Goal: Task Accomplishment & Management: Complete application form

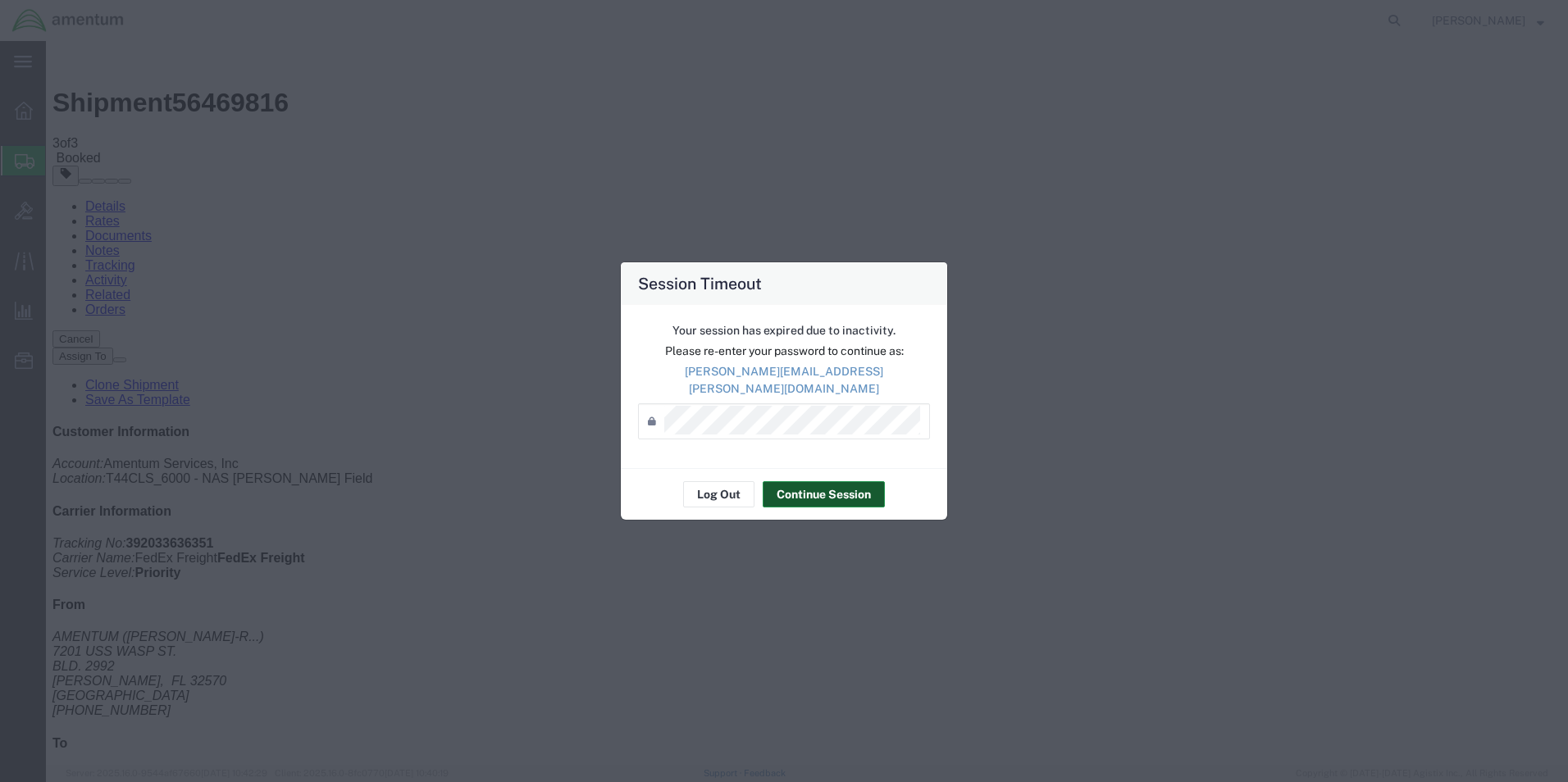
click at [857, 486] on button "Continue Session" at bounding box center [824, 494] width 123 height 26
click at [835, 488] on button "Continue Session" at bounding box center [824, 494] width 123 height 26
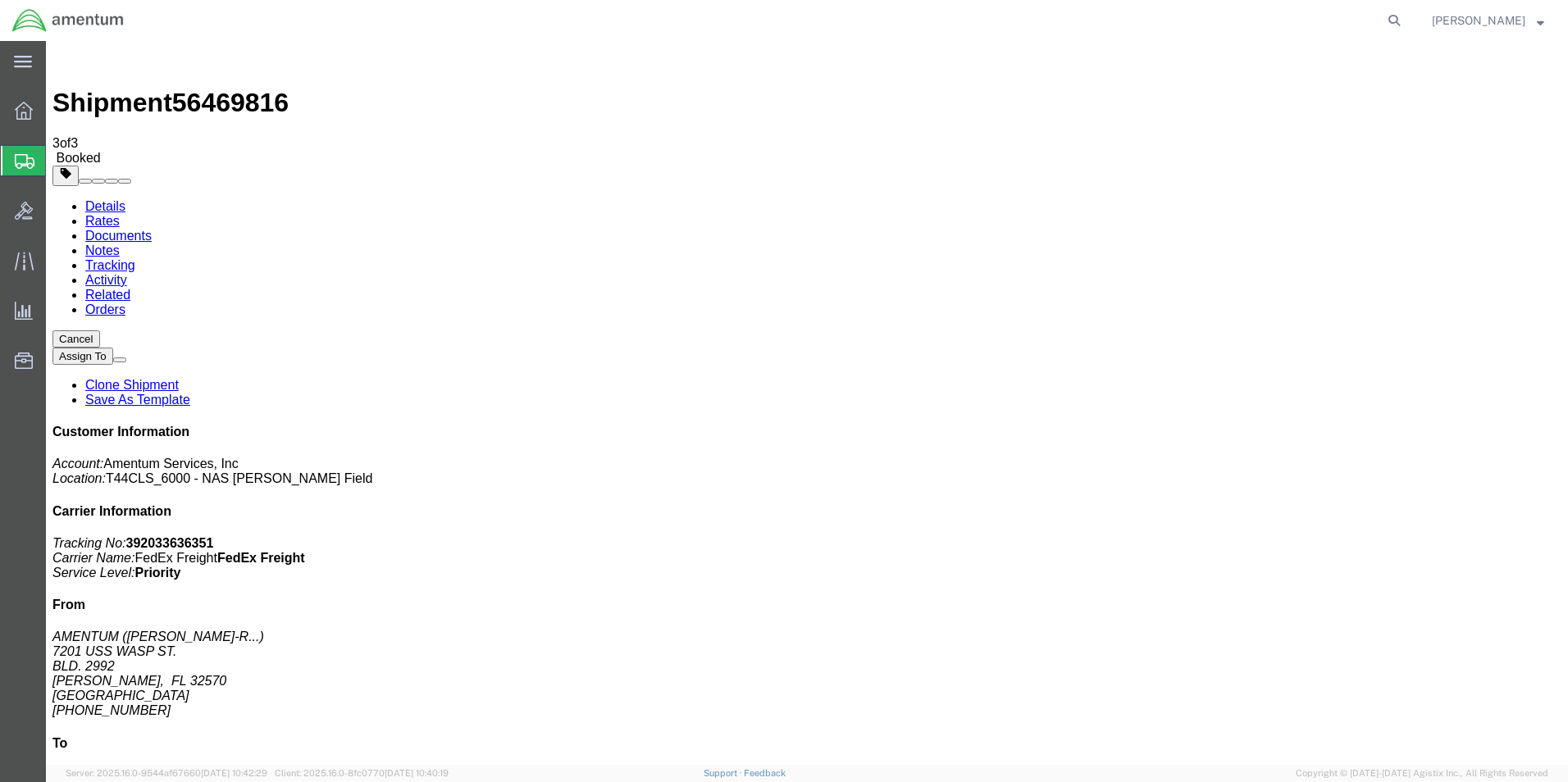
click at [0, 0] on span "Create Shipment" at bounding box center [0, 0] width 0 height 0
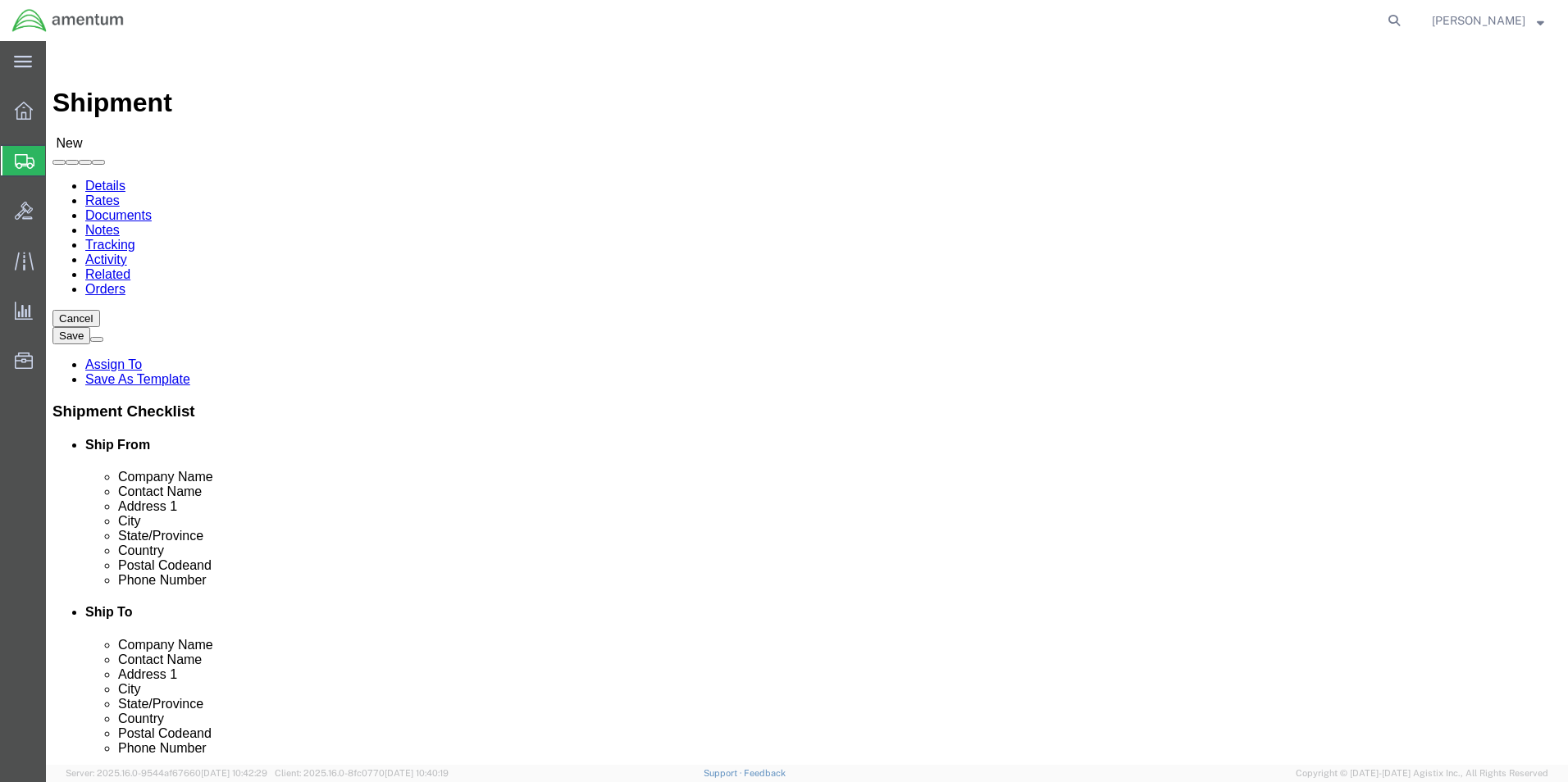
click input "text"
type input "su"
click p "- AMENTUM - ([PERSON_NAME]) [STREET_ADDRESS][PERSON_NAME]"
select select "FL"
type input "[PERSON_NAME]"
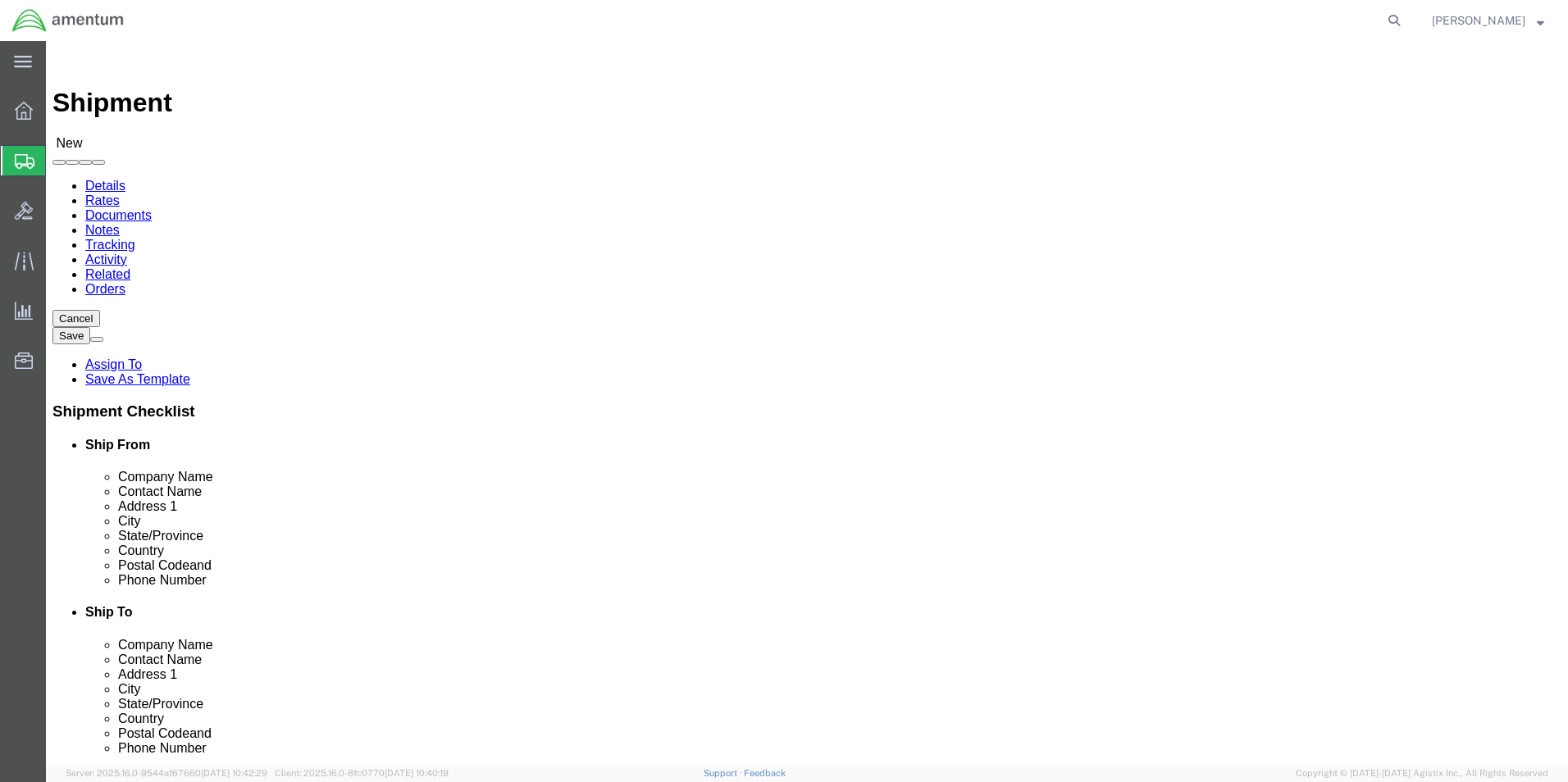
click input "text"
type input "[PHONE_NUMBER]"
click span
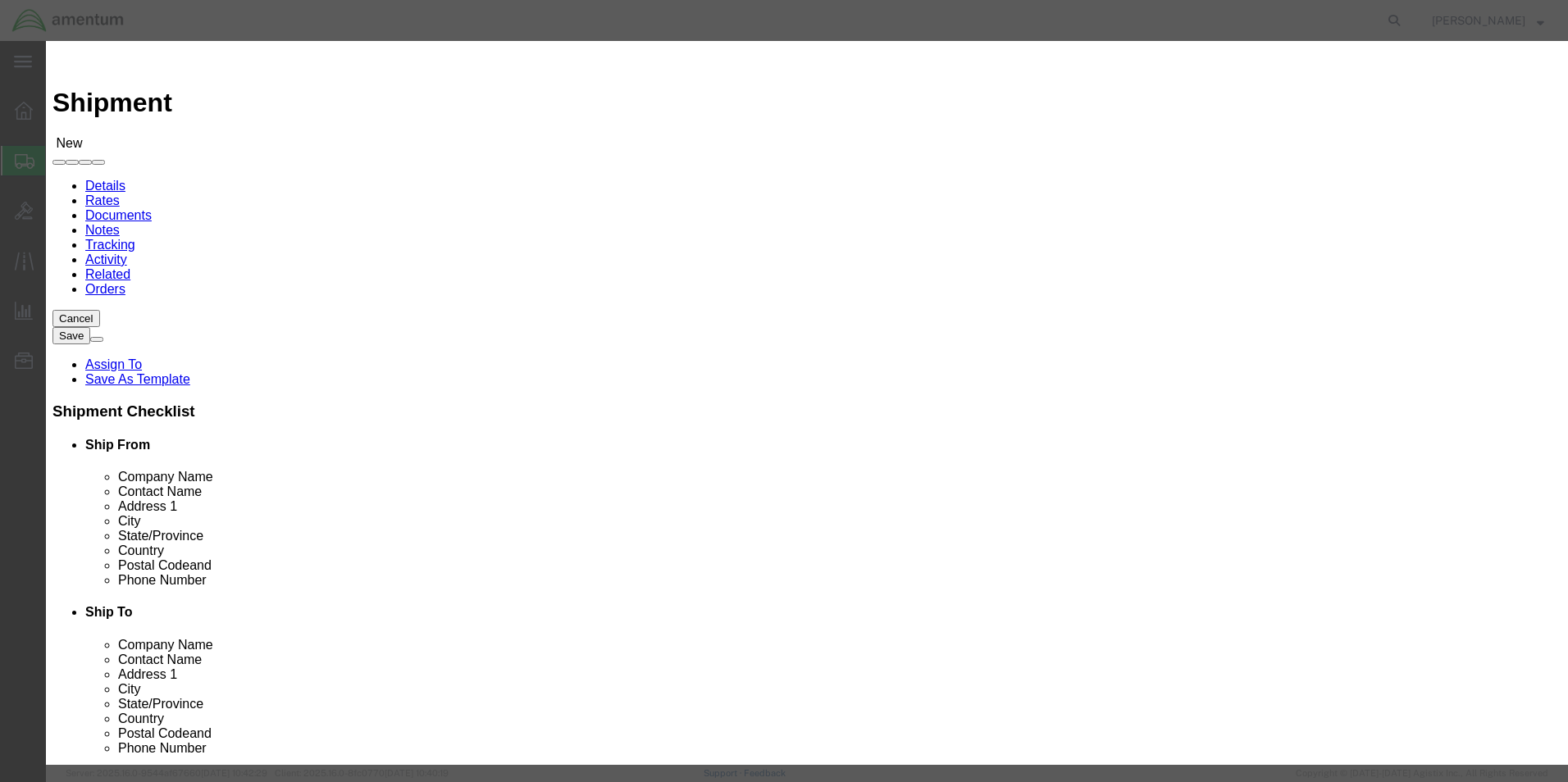
click input "checkbox"
checkbox input "true"
click button "Save"
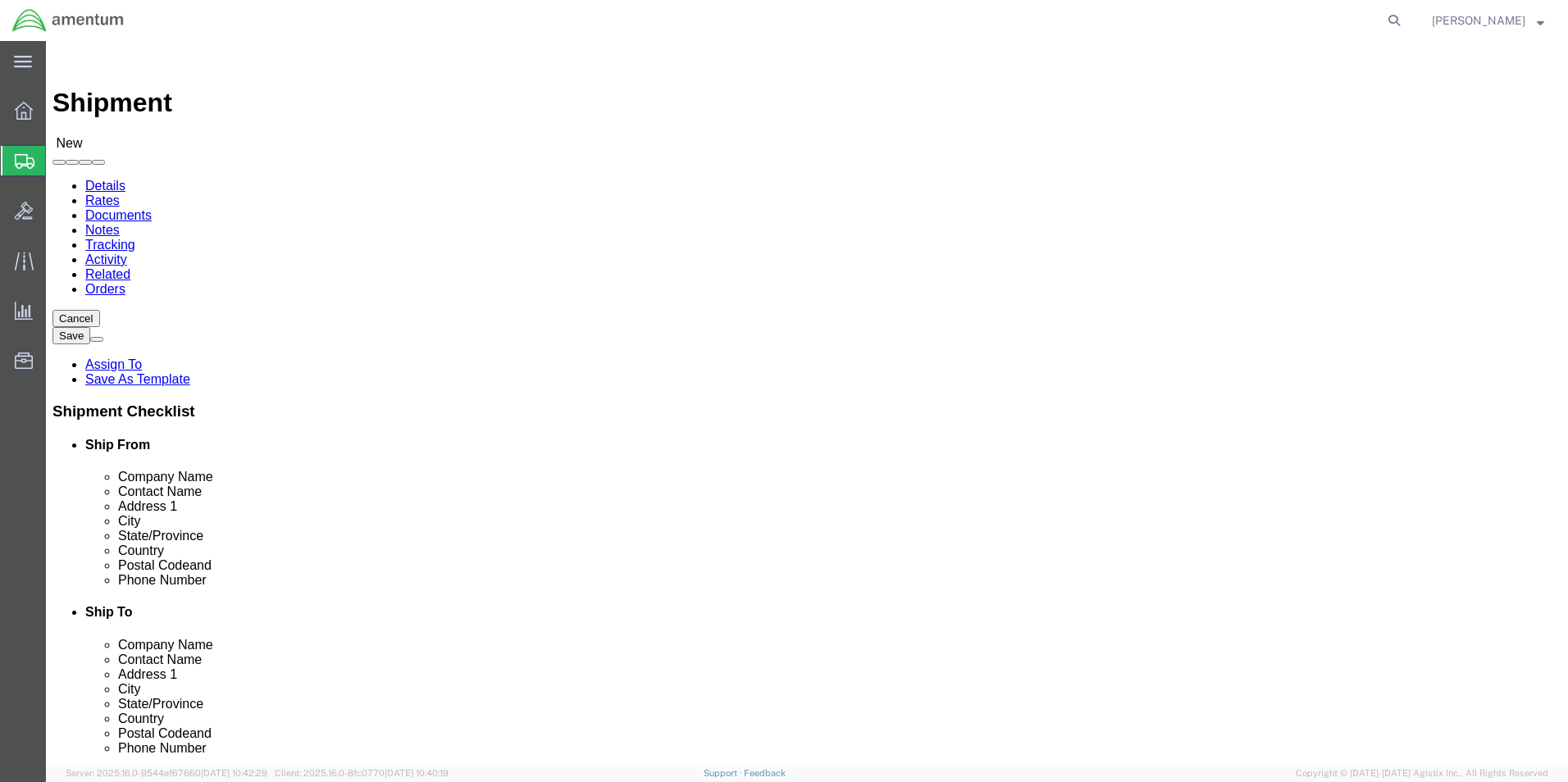
click input "text"
type input "A"
type input "[PERSON_NAME]"
click p "- AMENTUM SERVICES - ([PERSON_NAME] T34 Maintenance) [STREET_ADDRESS][PERSON_NA…"
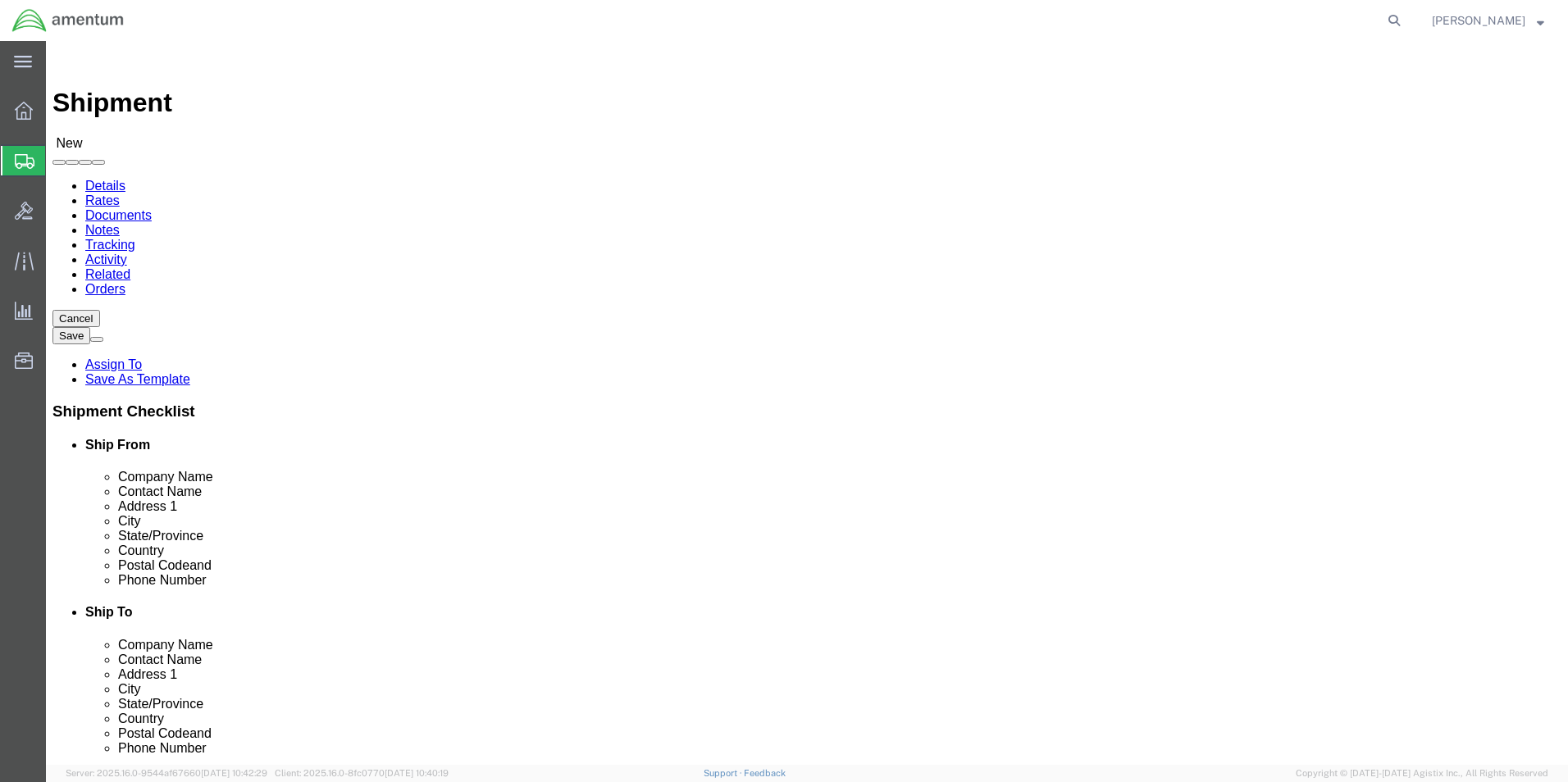
select select "CA"
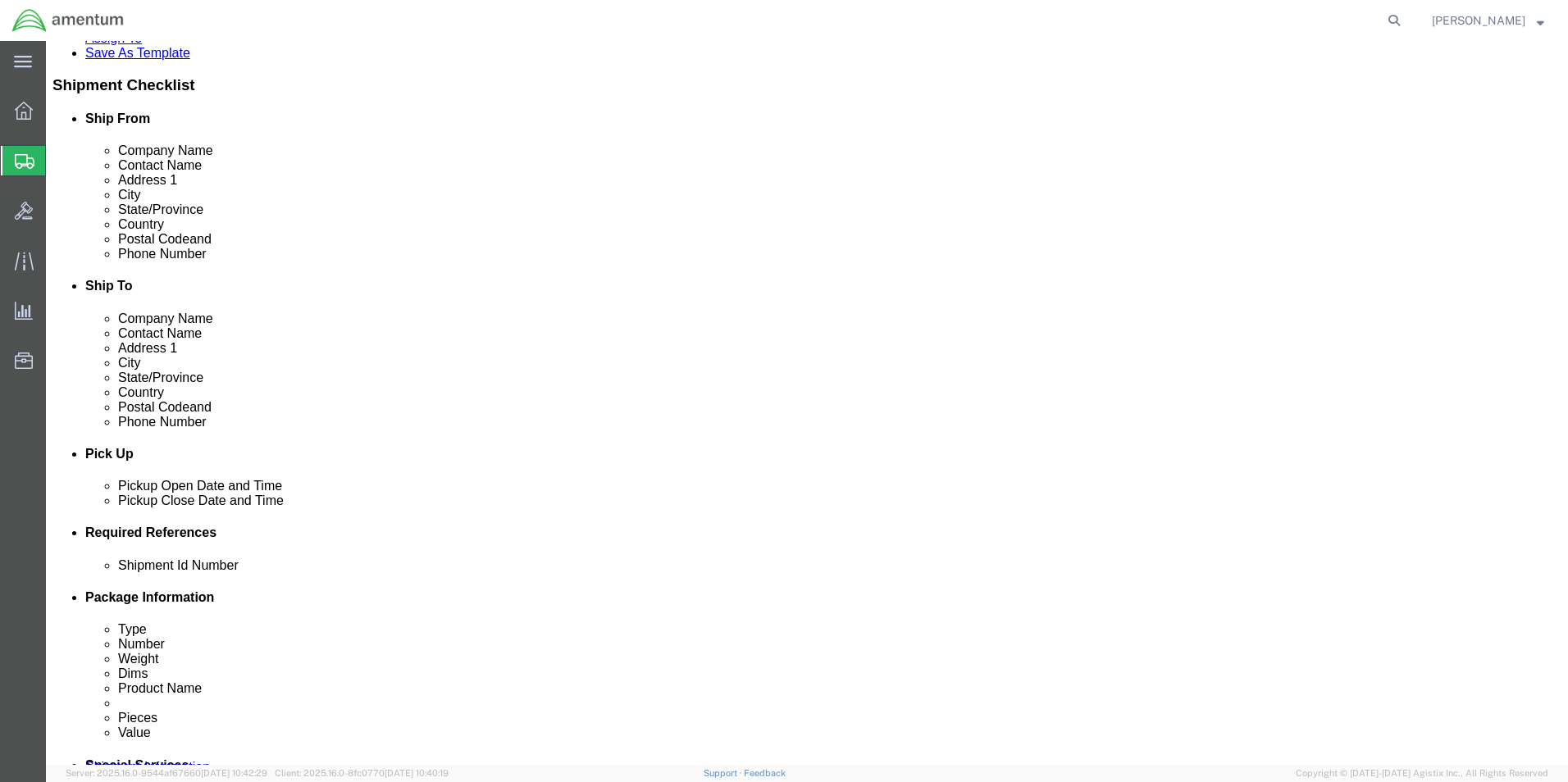
scroll to position [328, 0]
type input "[PERSON_NAME] T34 Maintenance"
click div "[DATE] 4:00 PM"
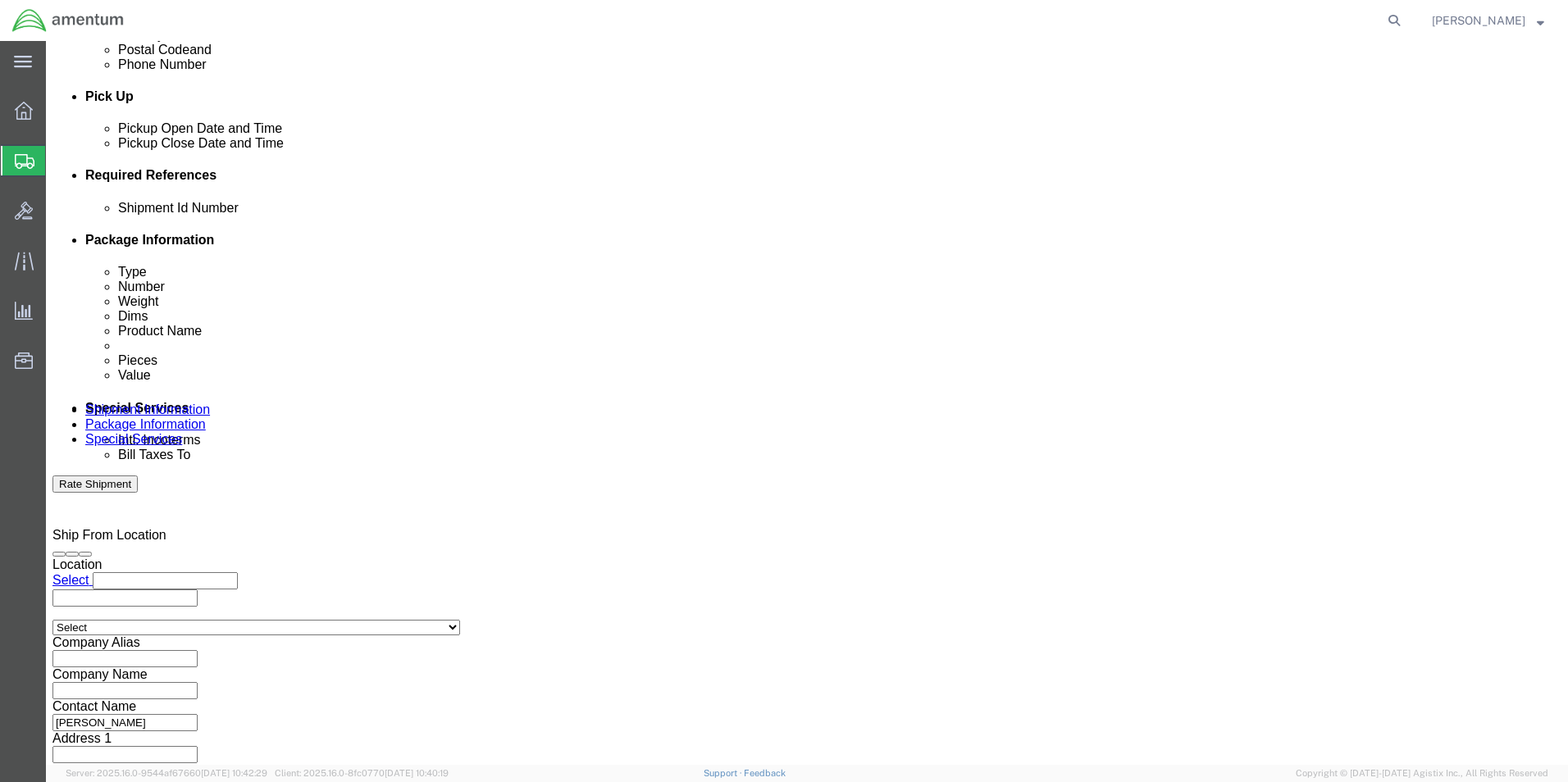
type input "3:00 PM"
click button "Apply"
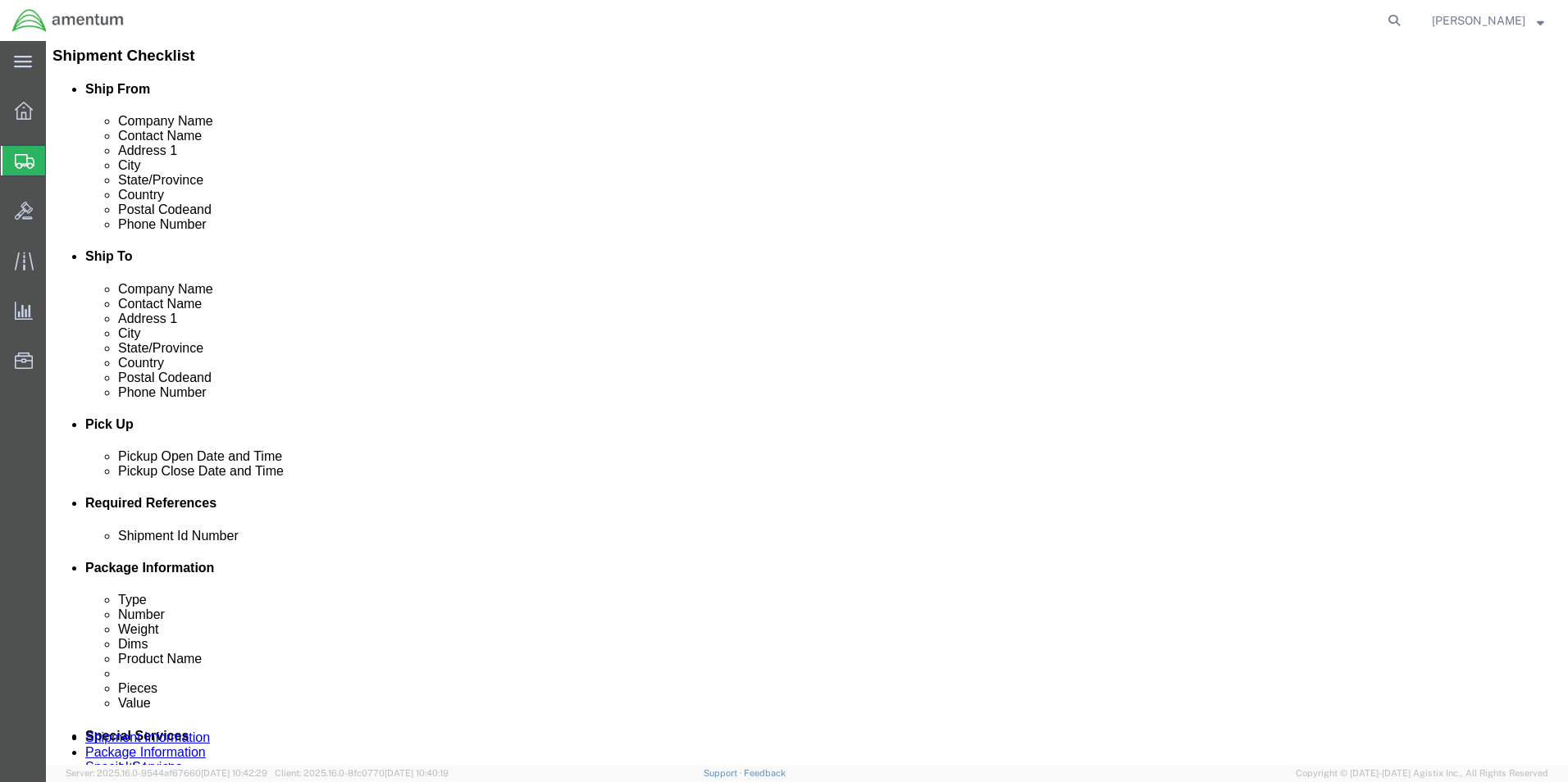
click div
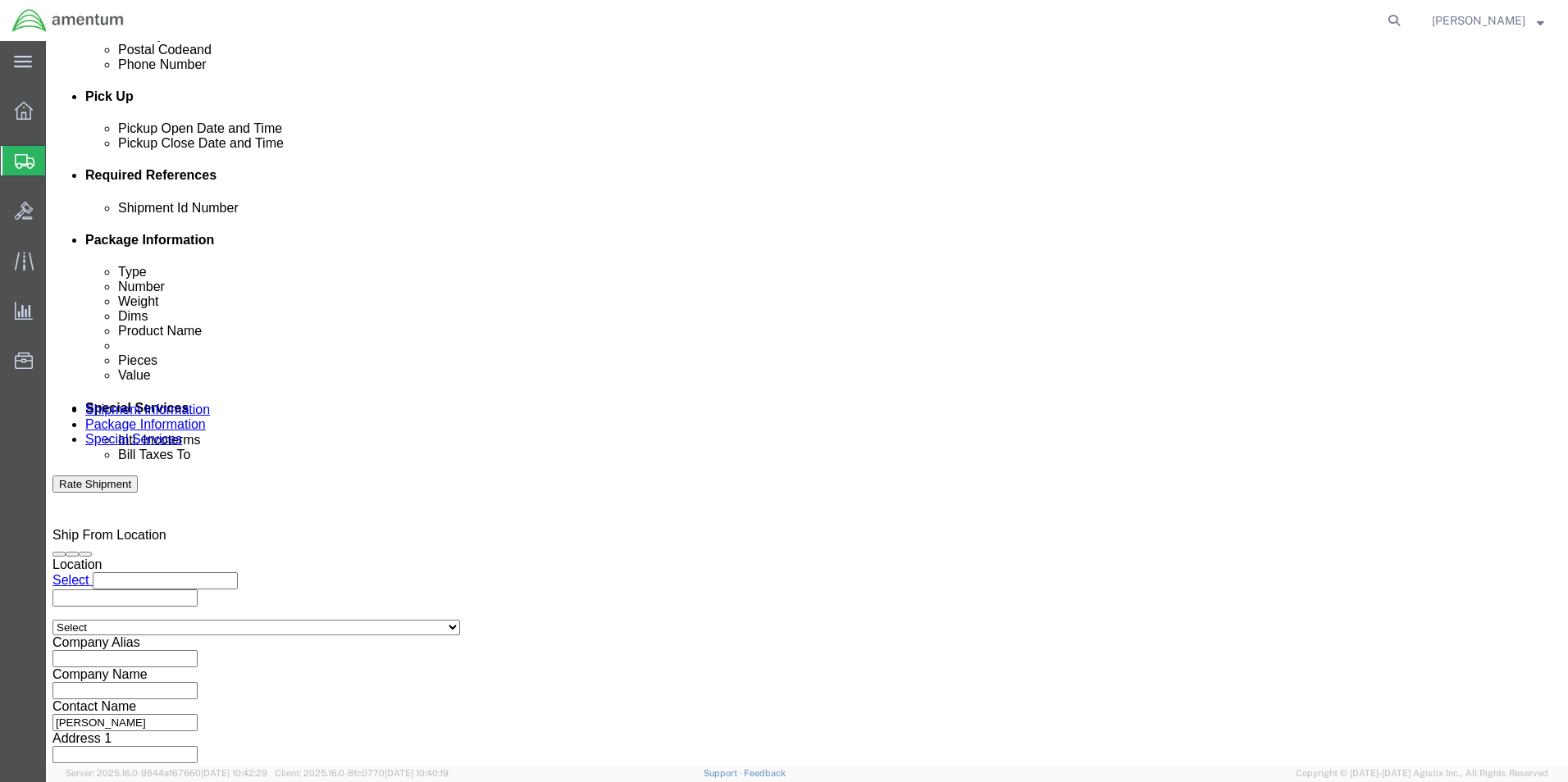
click input "5:00 PM"
click input "7:00 PM"
type input "7:00 AM"
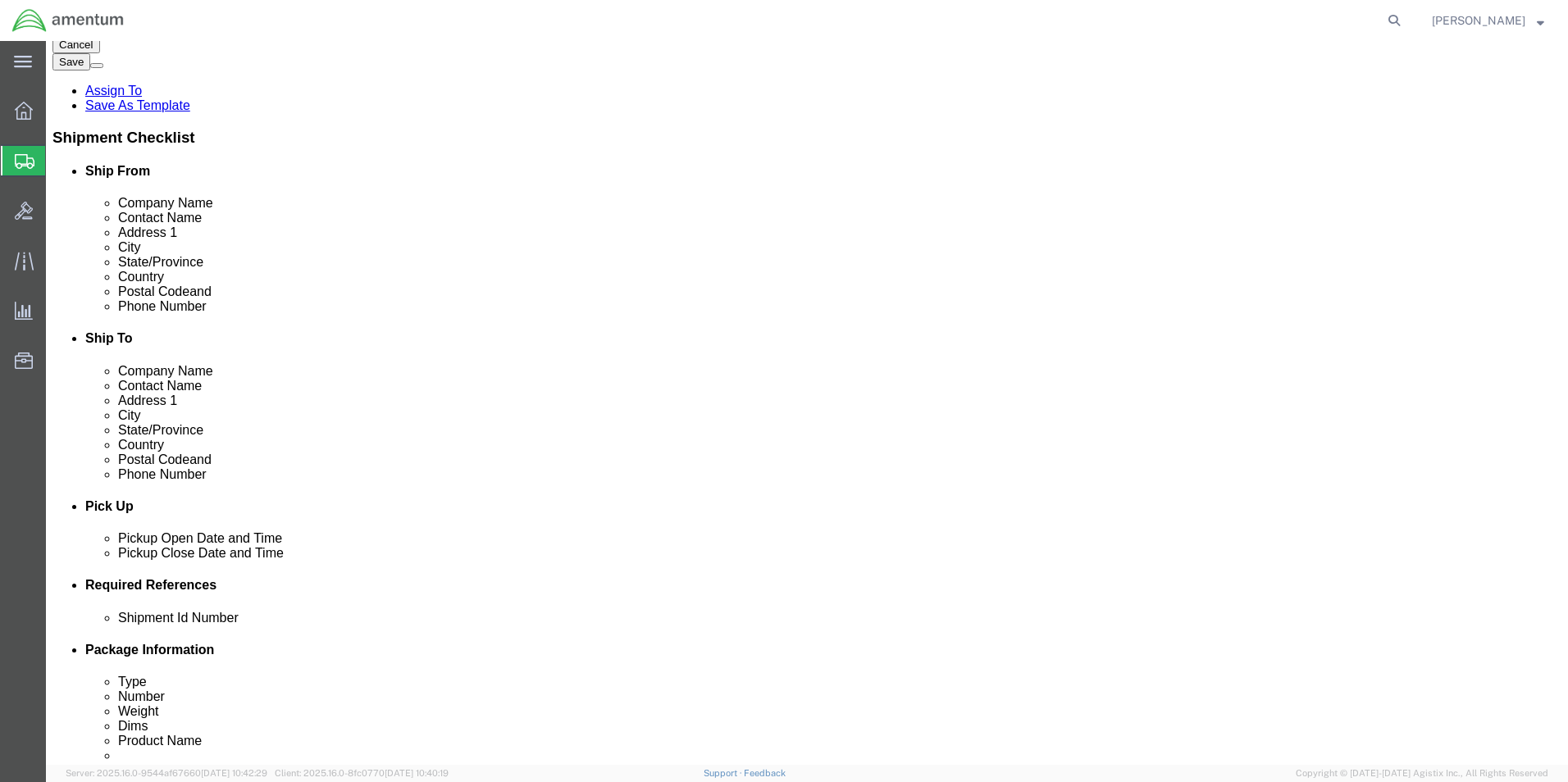
scroll to position [519, 0]
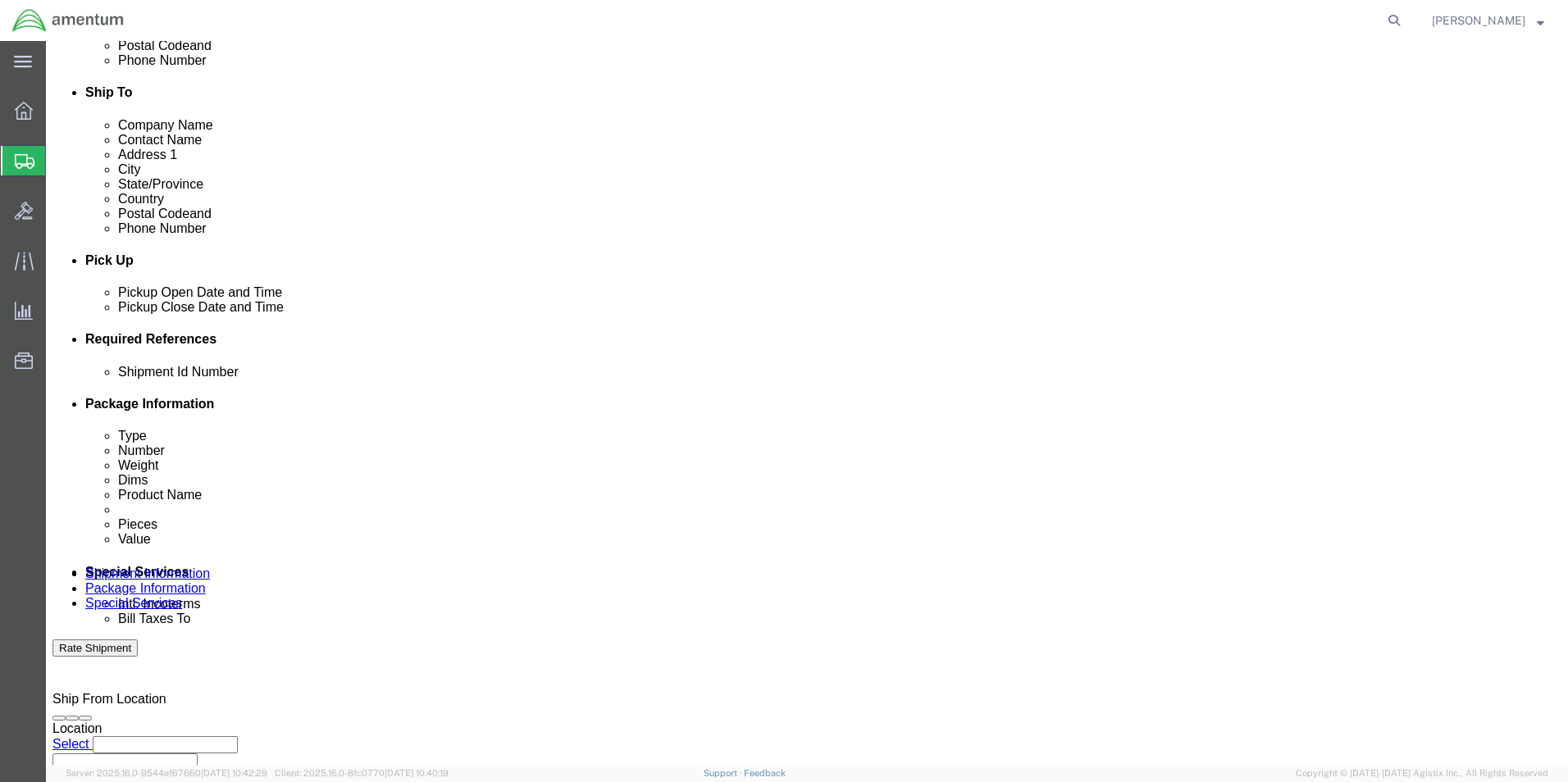
click div
click div "[DATE] 5:00 PM"
click button "Apply"
click div
click input "6:00 PM"
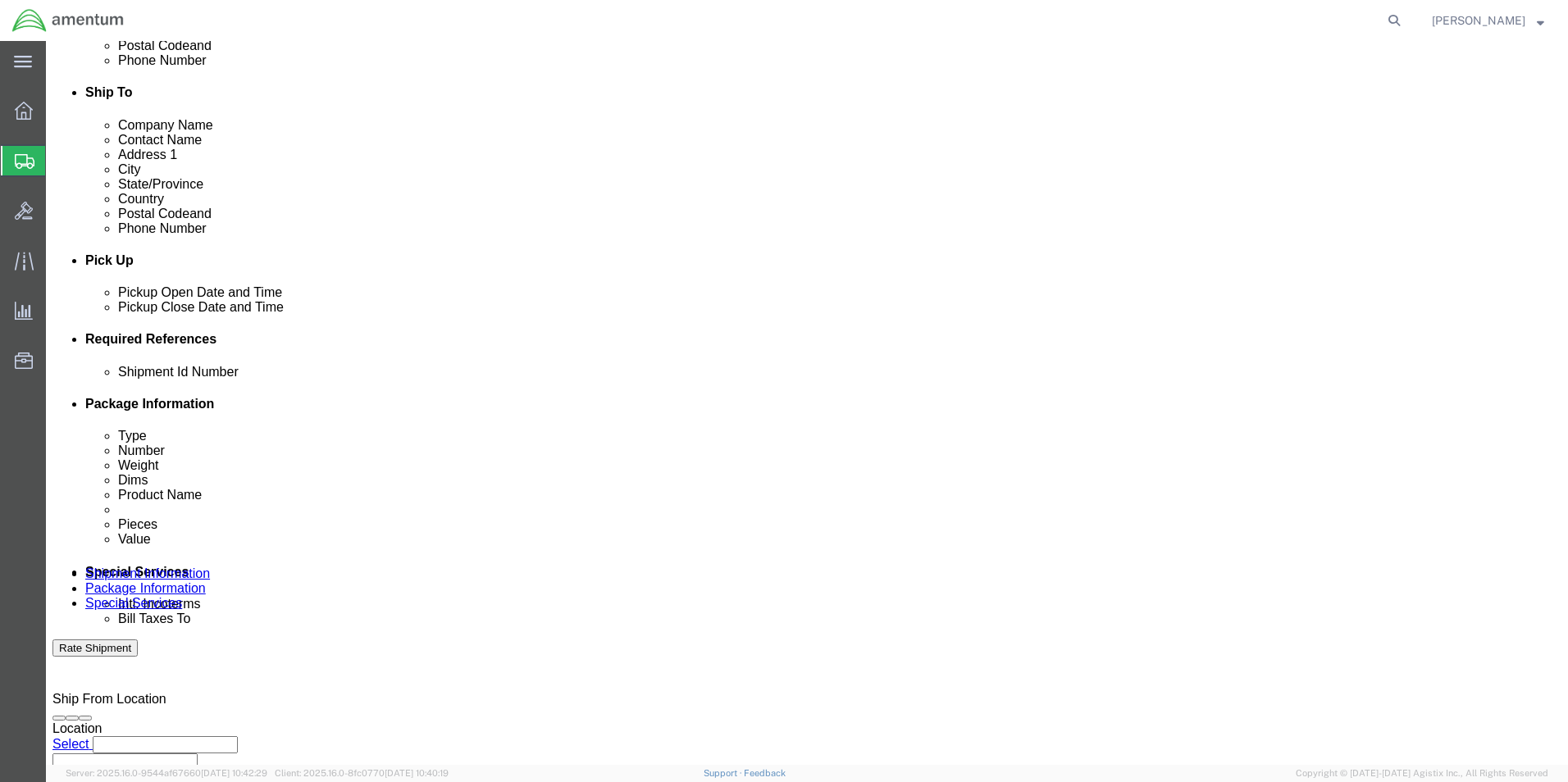
type input "3:00 PM"
click button "Apply"
click button "Add reference"
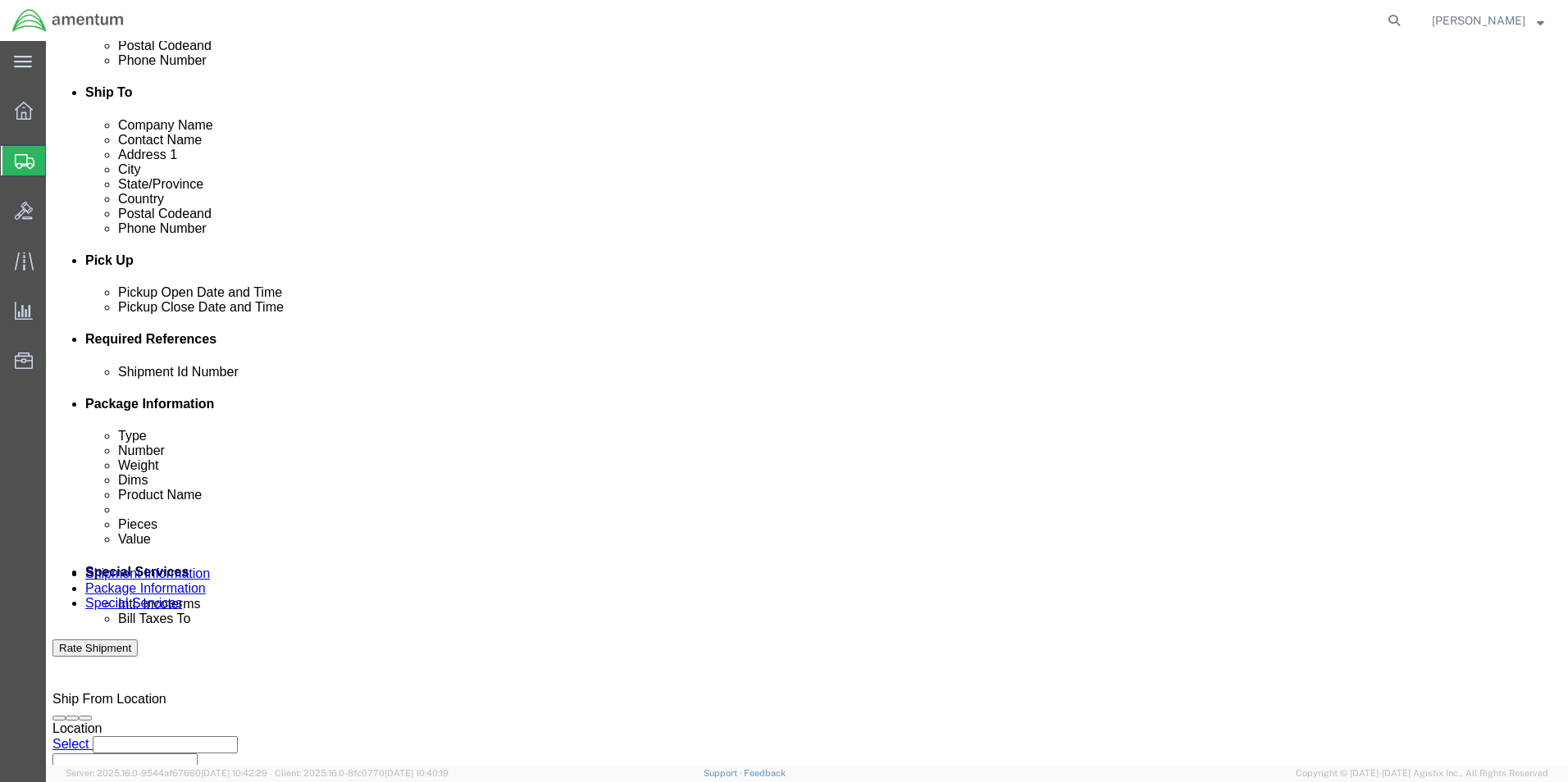
click input "text"
type input "6000"
click select "Select Account Type Activity ID Airline Appointment Number ASN Batch Request # …"
select select "DEPT"
click select "Select Account Type Activity ID Airline Appointment Number ASN Batch Request # …"
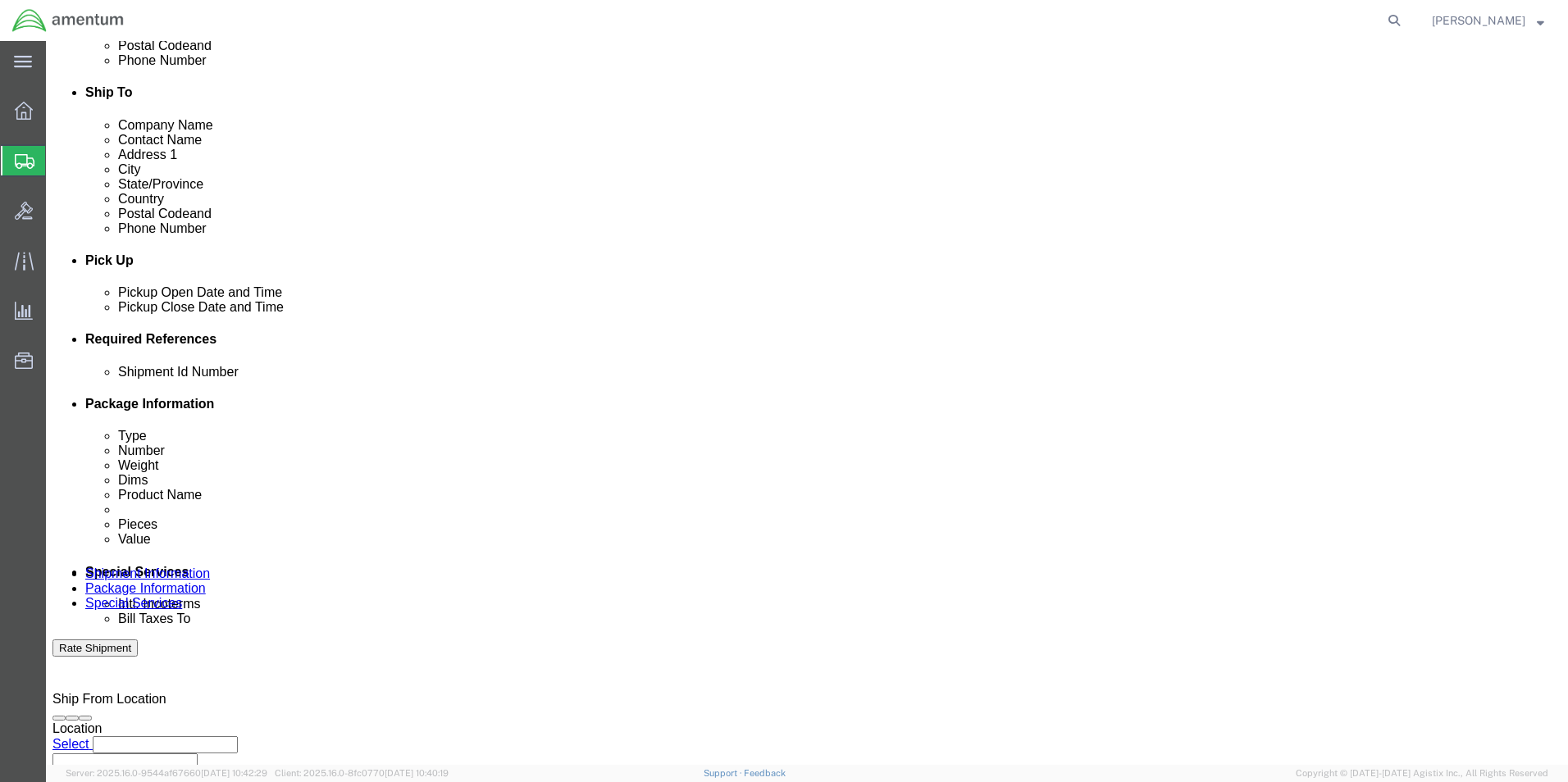
click input "text"
type input "T44"
click select "Select Account Type Activity ID Airline Appointment Number ASN Batch Request # …"
select select "PROJNUM"
click select "Select Account Type Activity ID Airline Appointment Number ASN Batch Request # …"
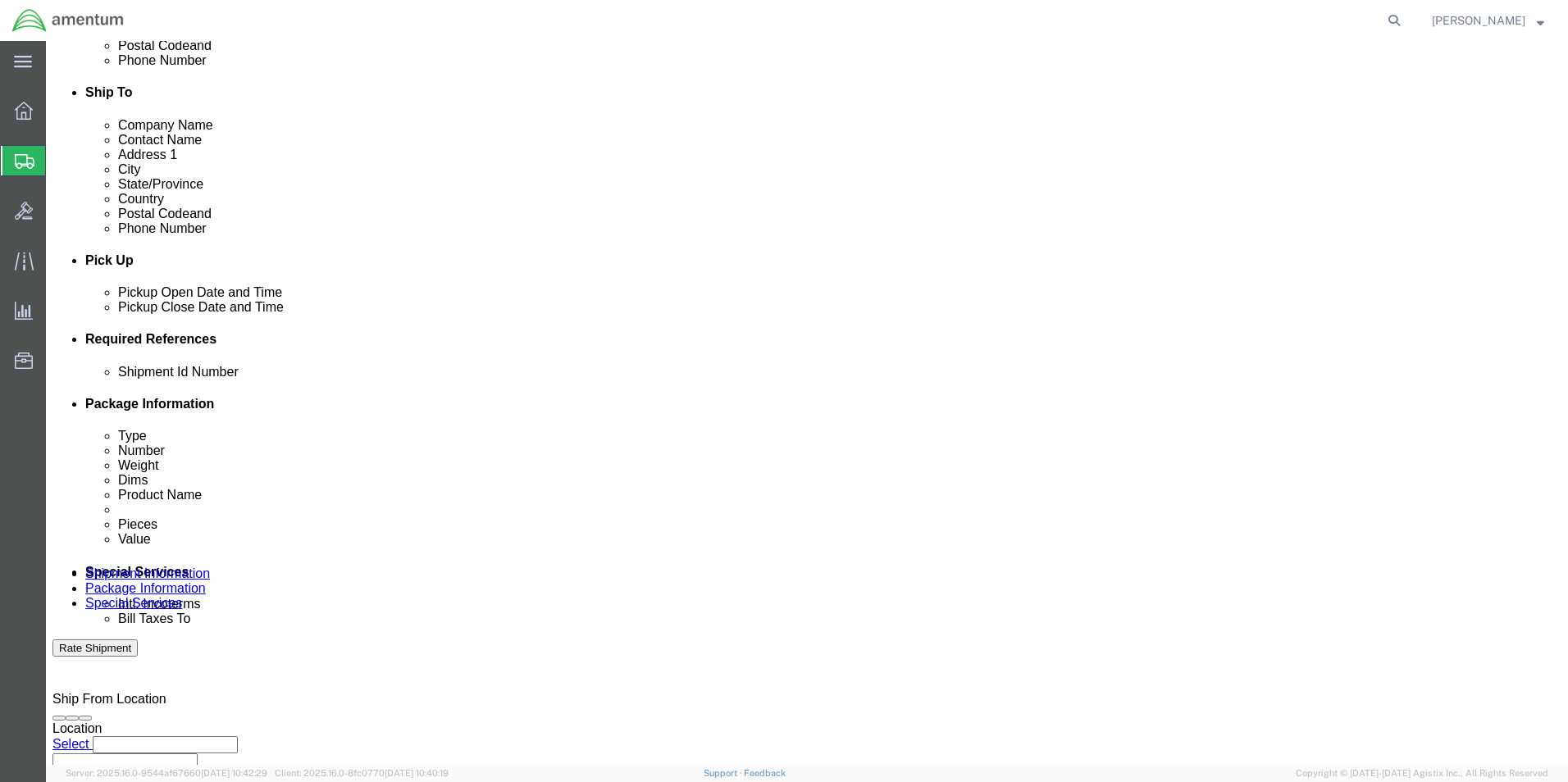
click input "text"
type input "6097.5.034.02.C.FU.0.23E.E00"
click select "Select Account Type Activity ID Airline Appointment Number ASN Batch Request # …"
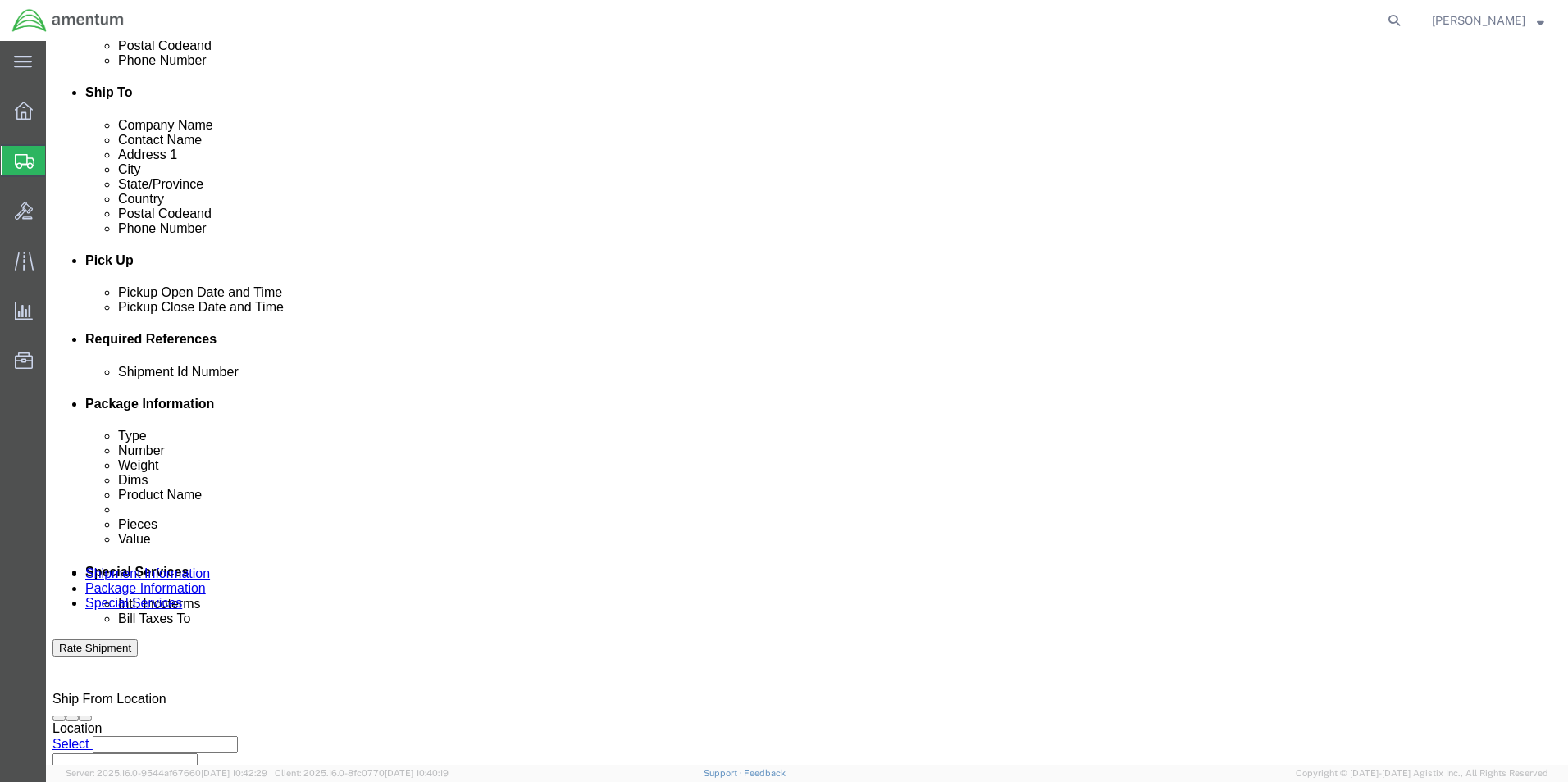
select select "PCKSLIP"
click select "Select Account Type Activity ID Airline Appointment Number ASN Batch Request # …"
click input "text"
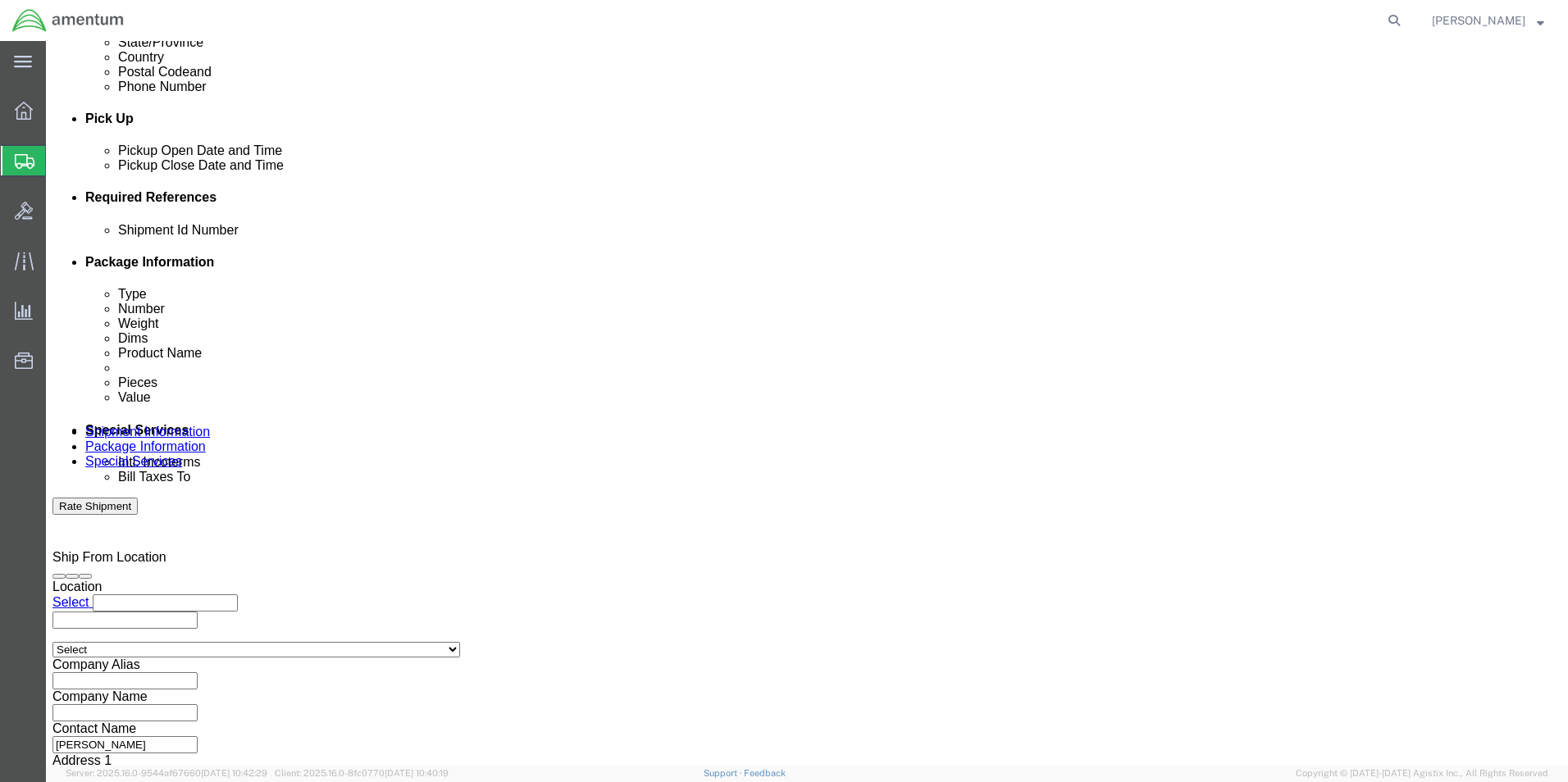
scroll to position [715, 0]
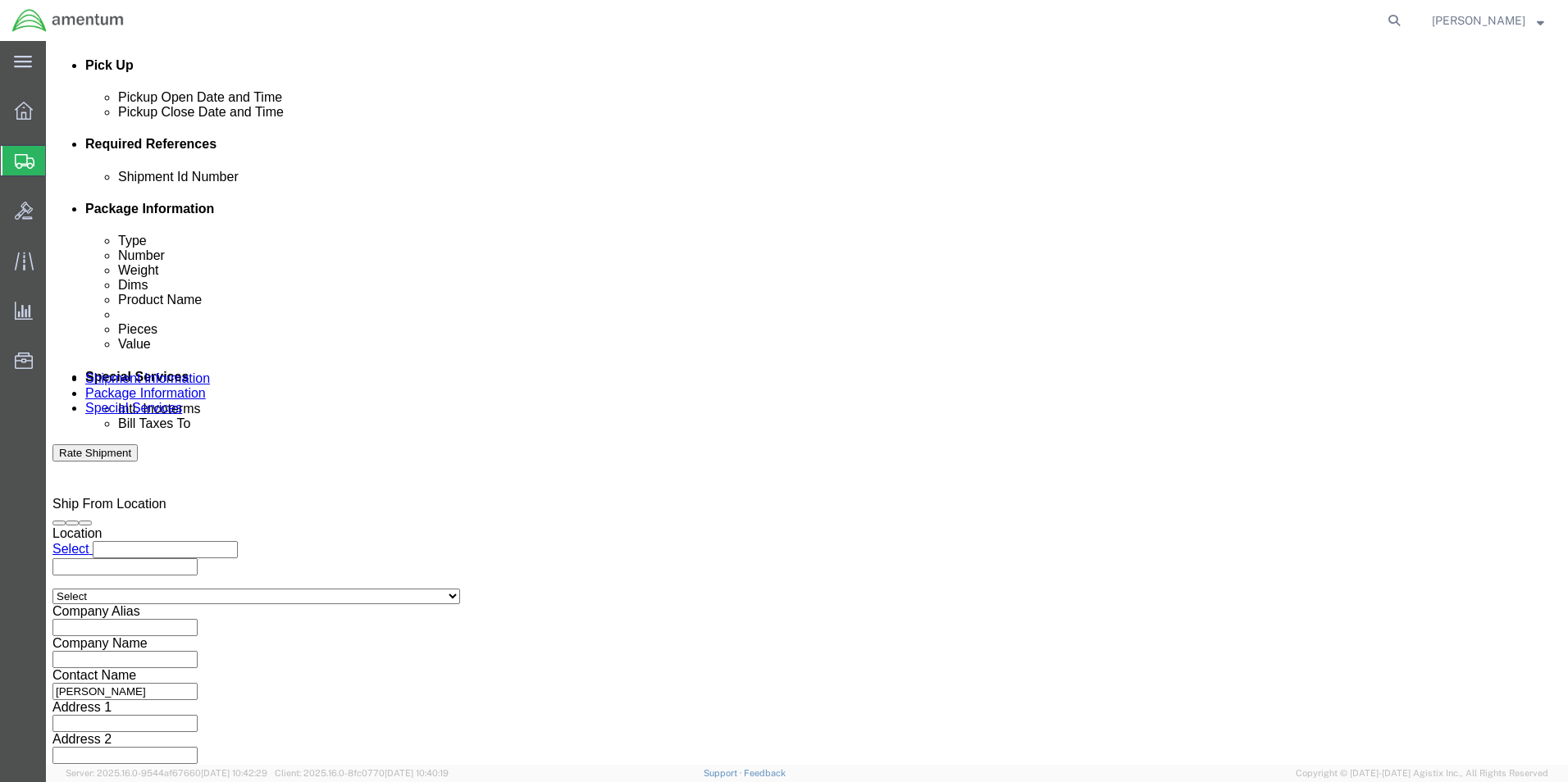
type input "157271"
click button "Continue"
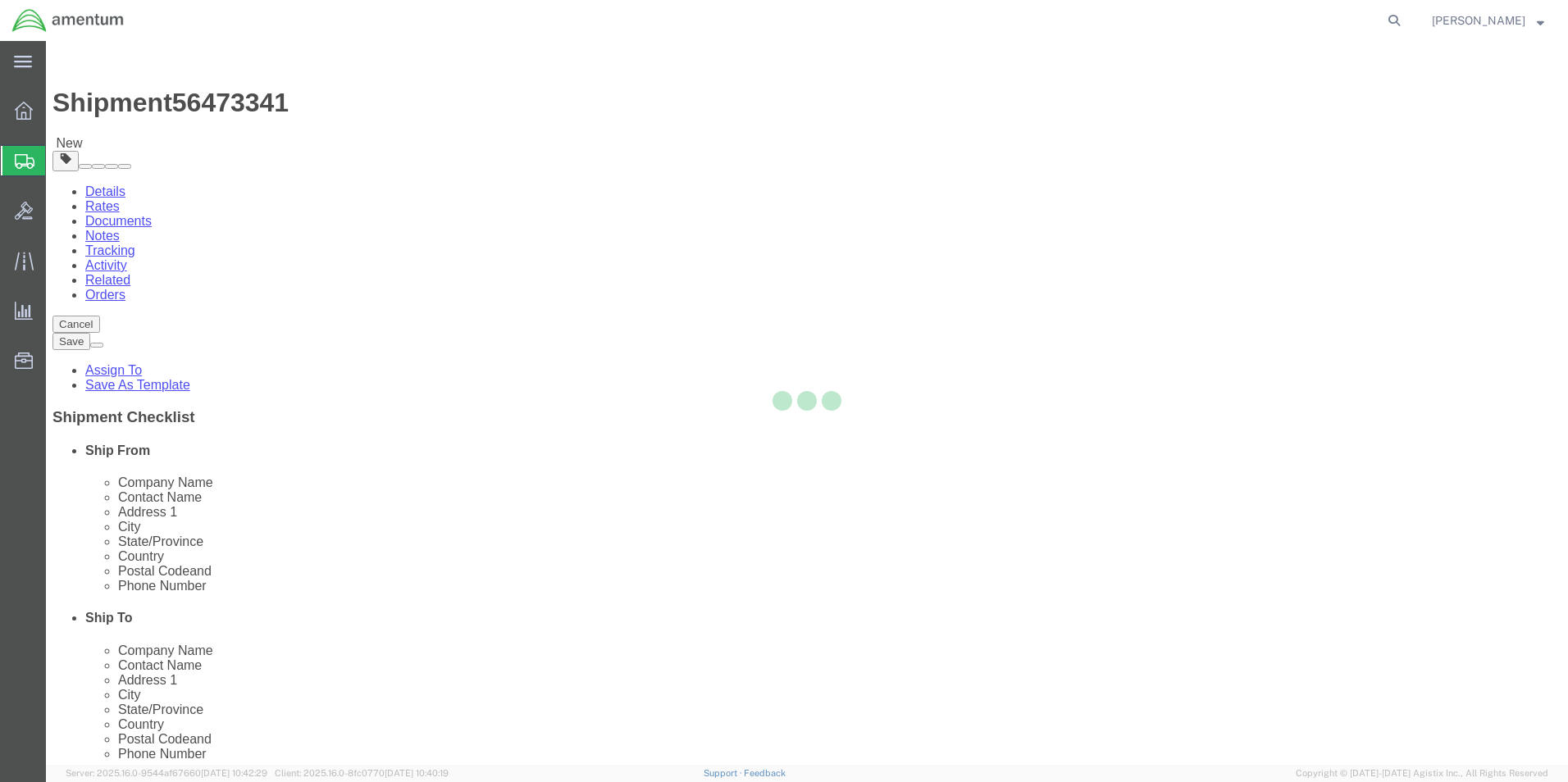
select select "CBOX"
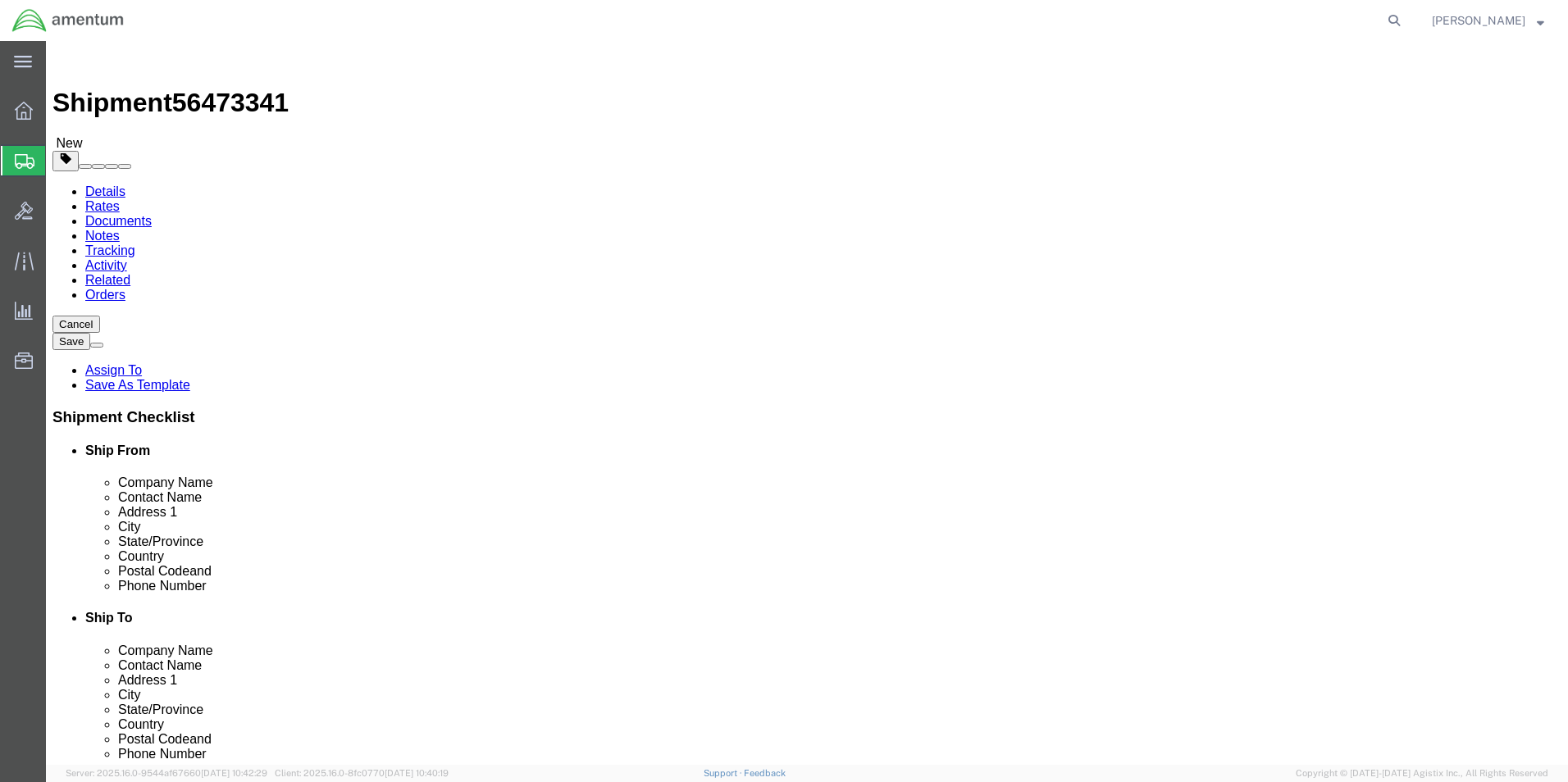
click input "text"
type input "7"
type input "5"
type input "4"
click input "0.00"
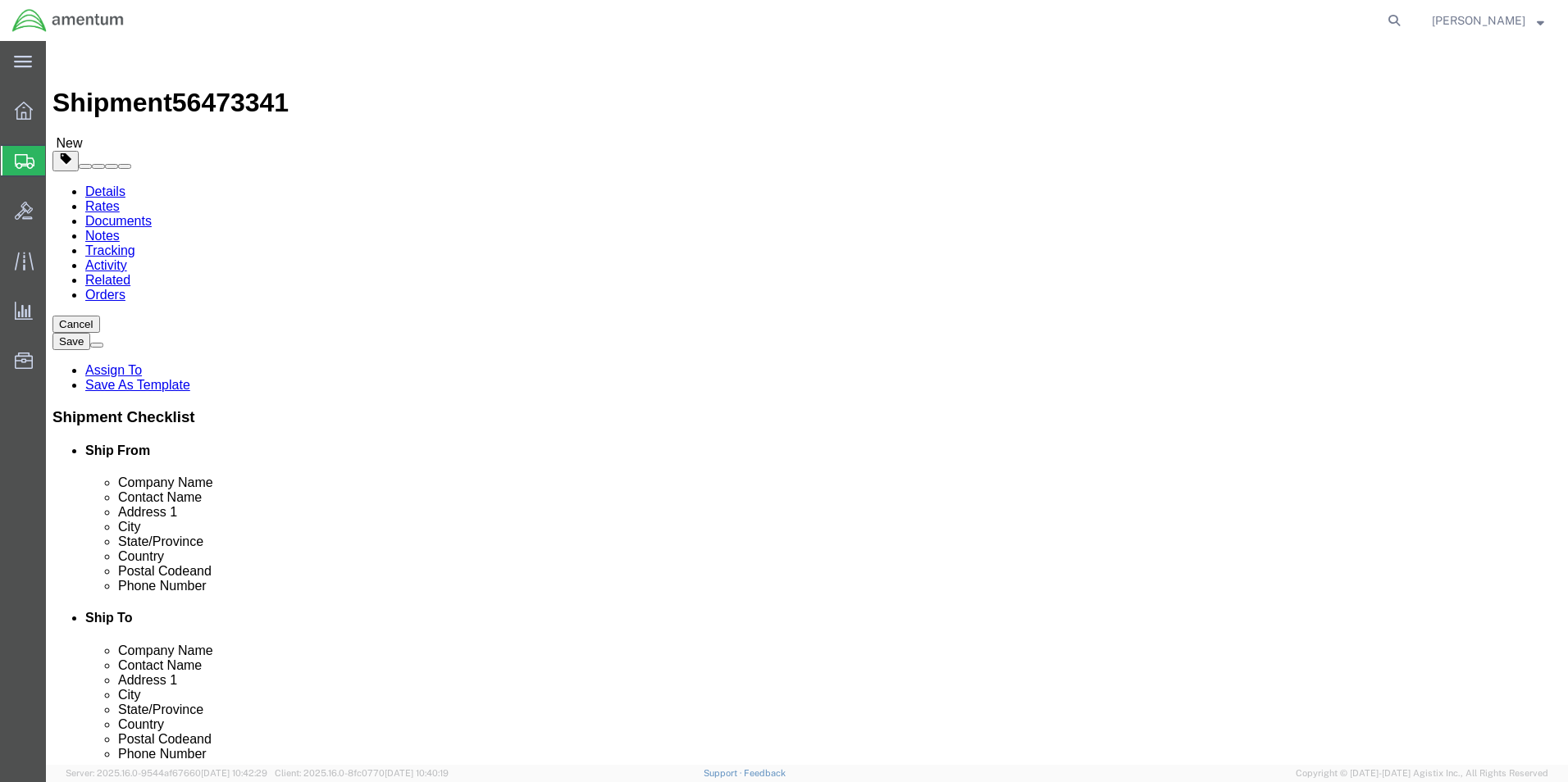
type input "1.00"
click ul
click link "Add Content"
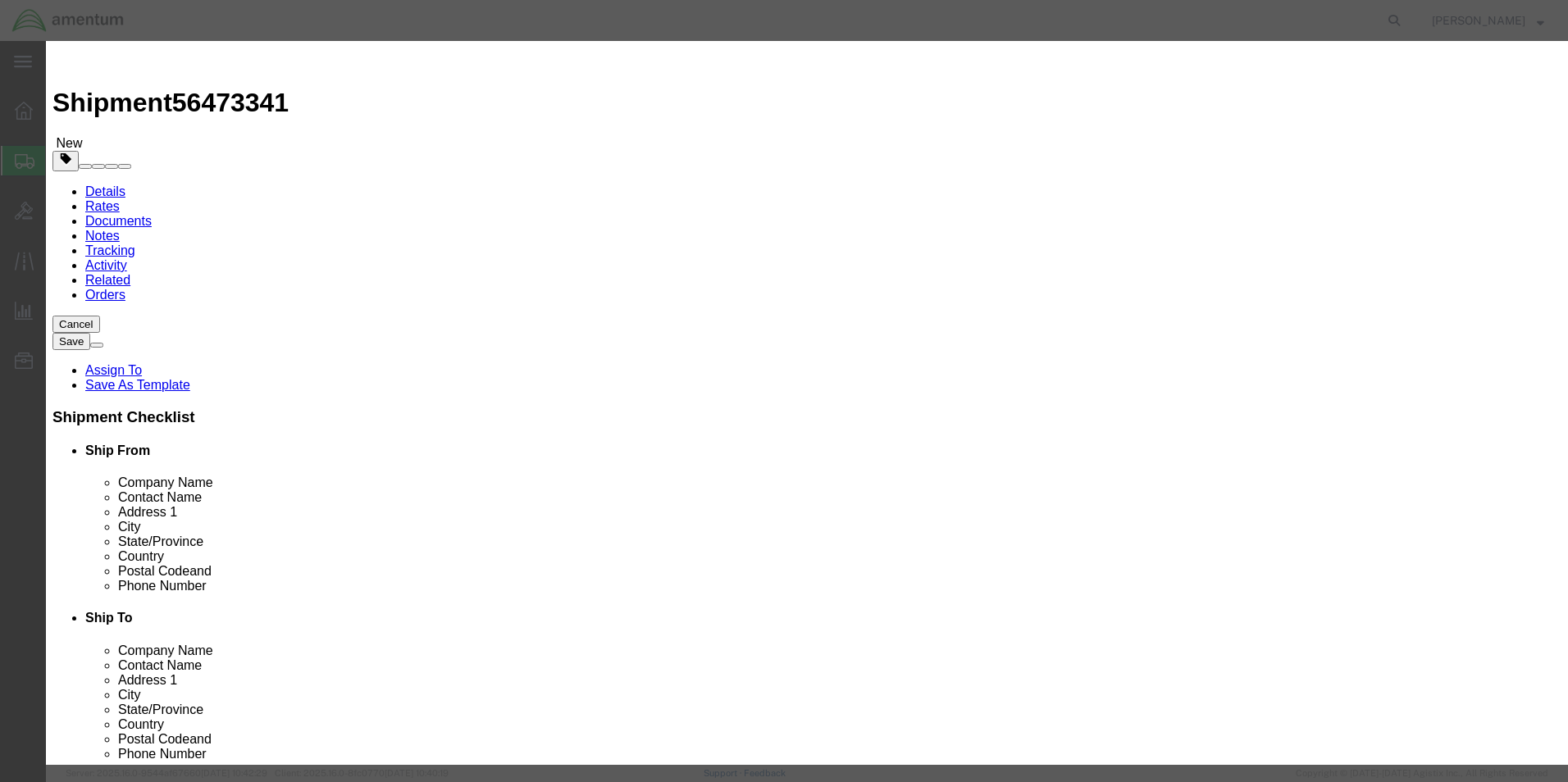
click input "text"
type input "A/C PARTS"
select select "US"
click input "0"
type input "2"
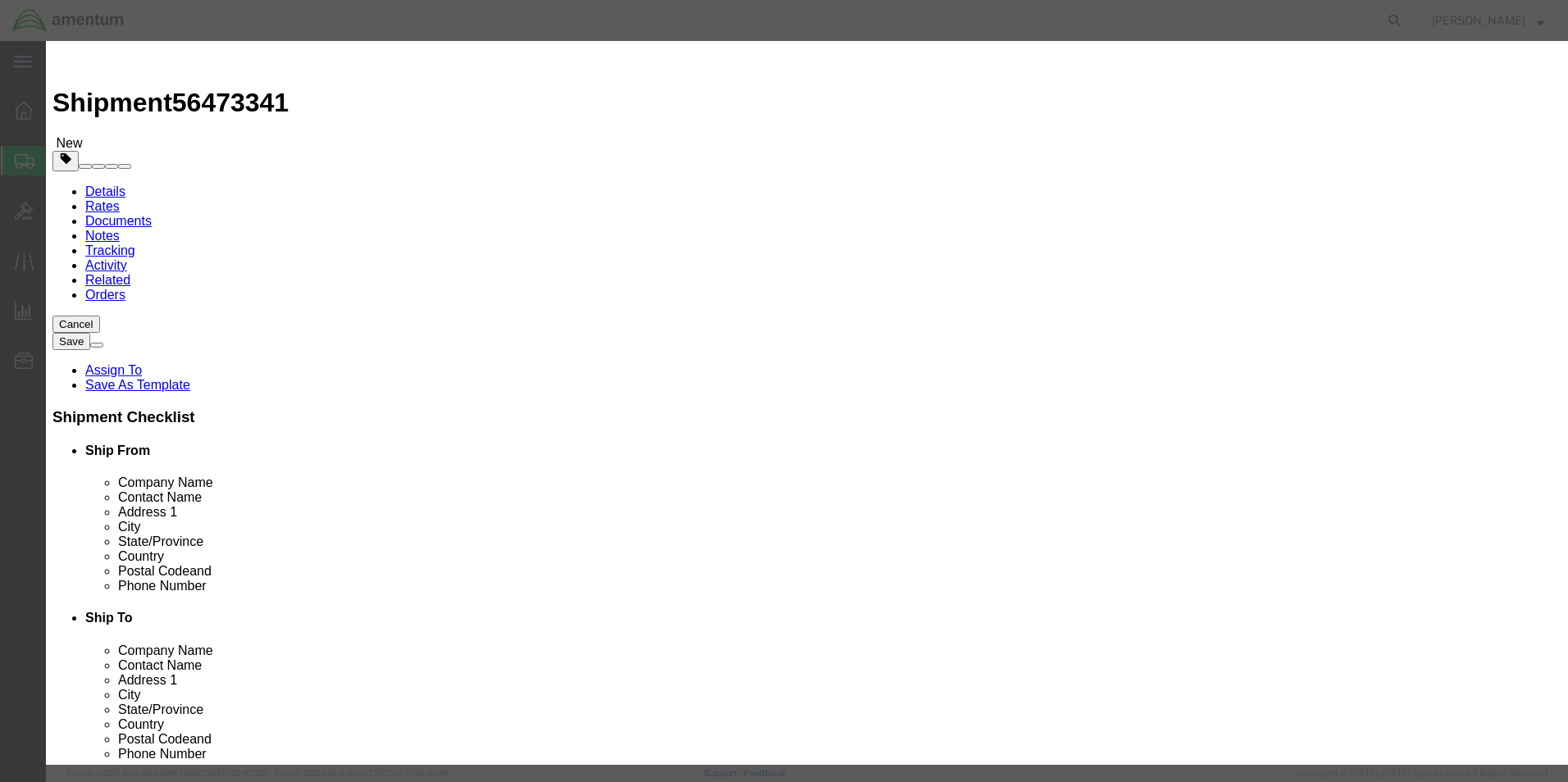
click div "Description"
click input "text"
type input "2000"
click button "Save & Close"
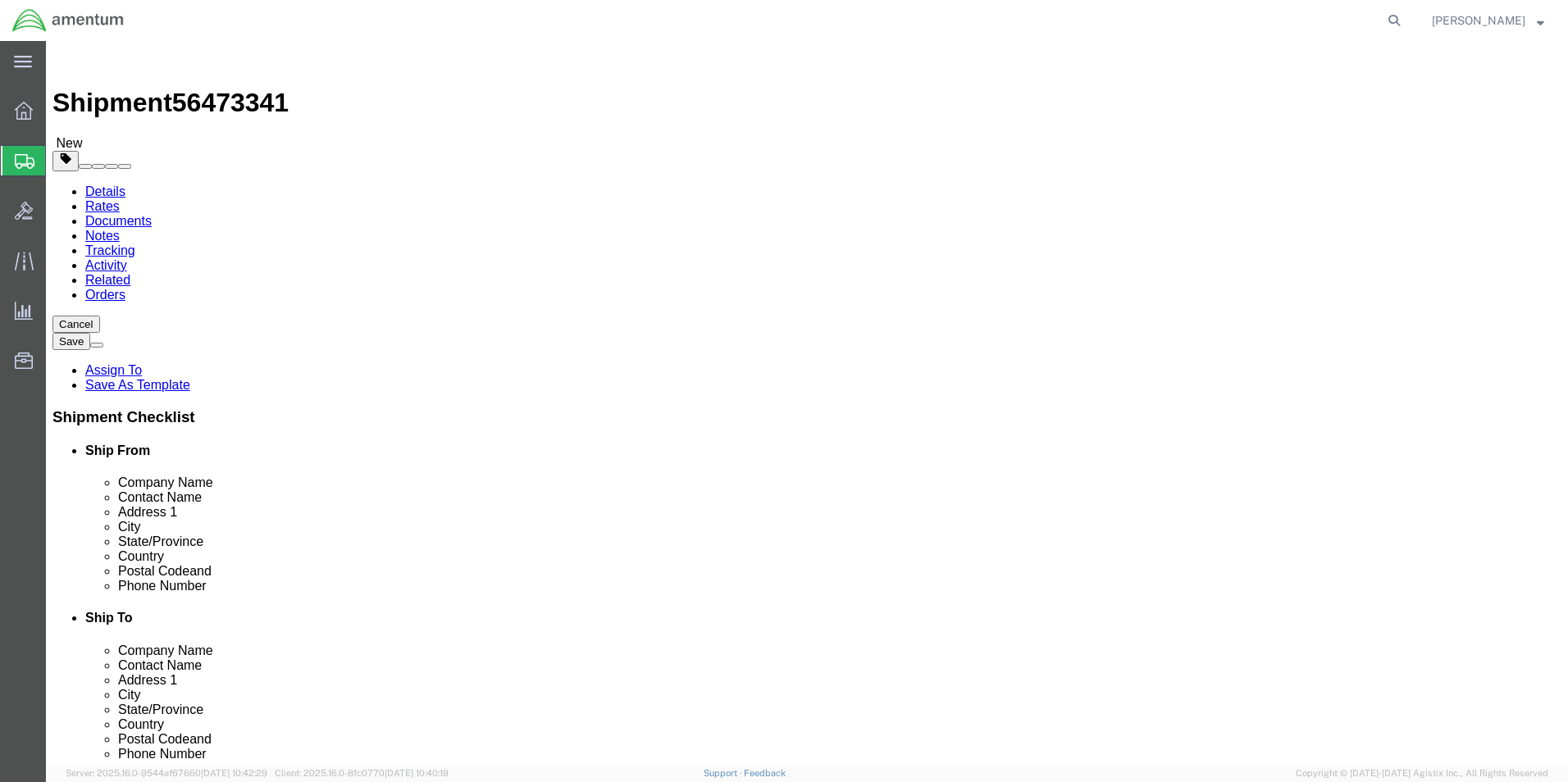
click span
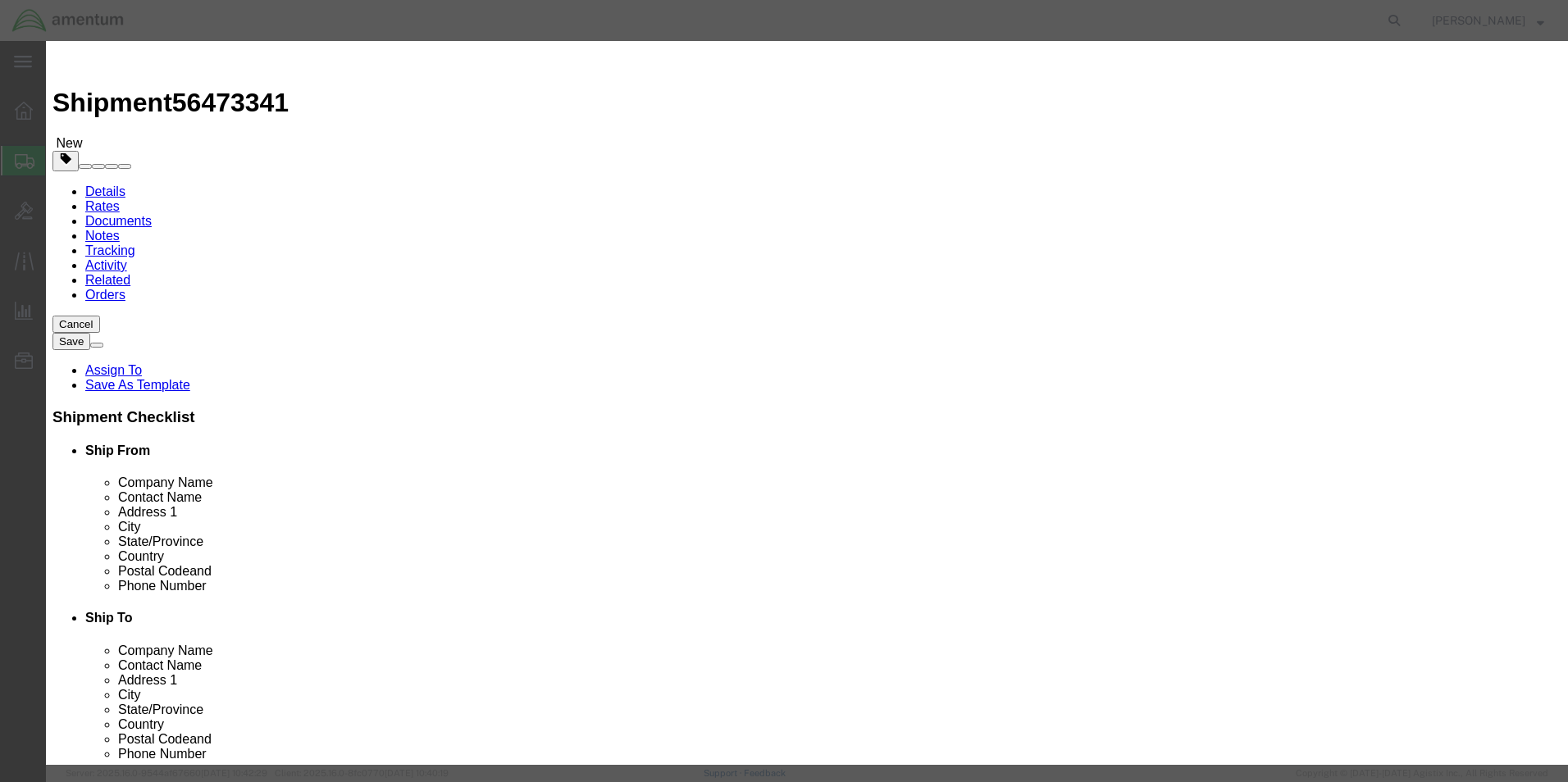
click button "Close"
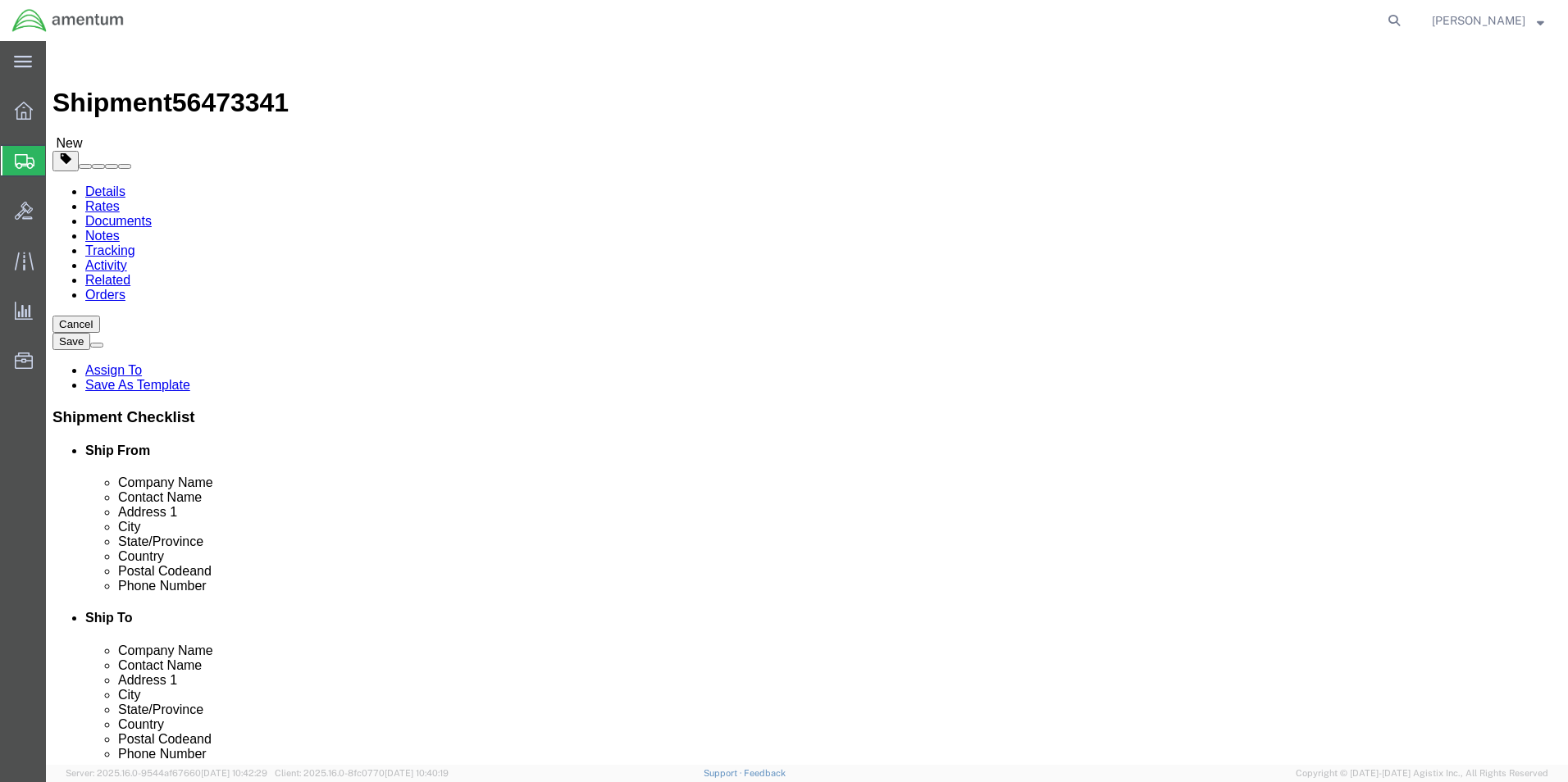
click button "Rate Shipment"
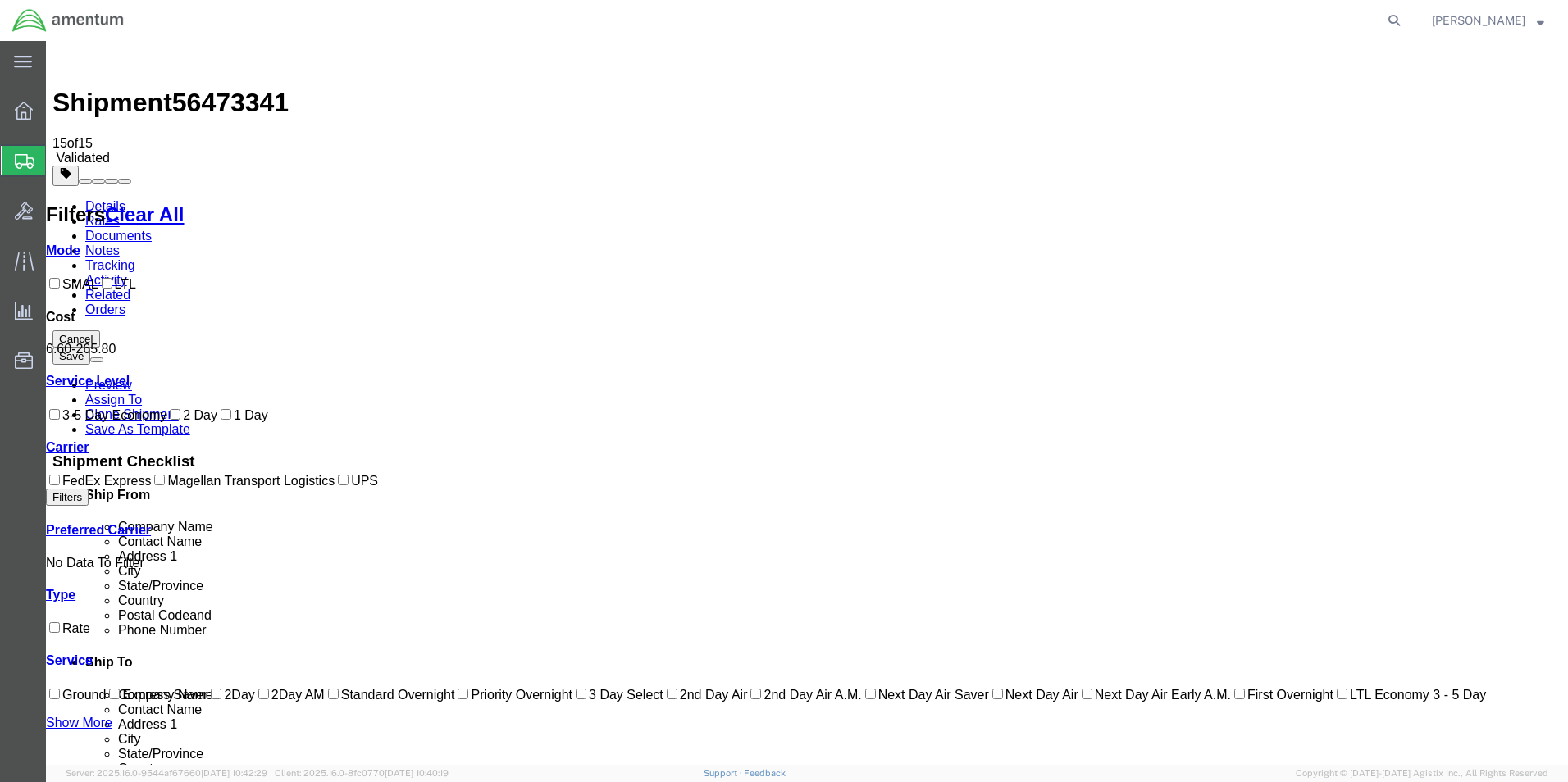
checkbox input "true"
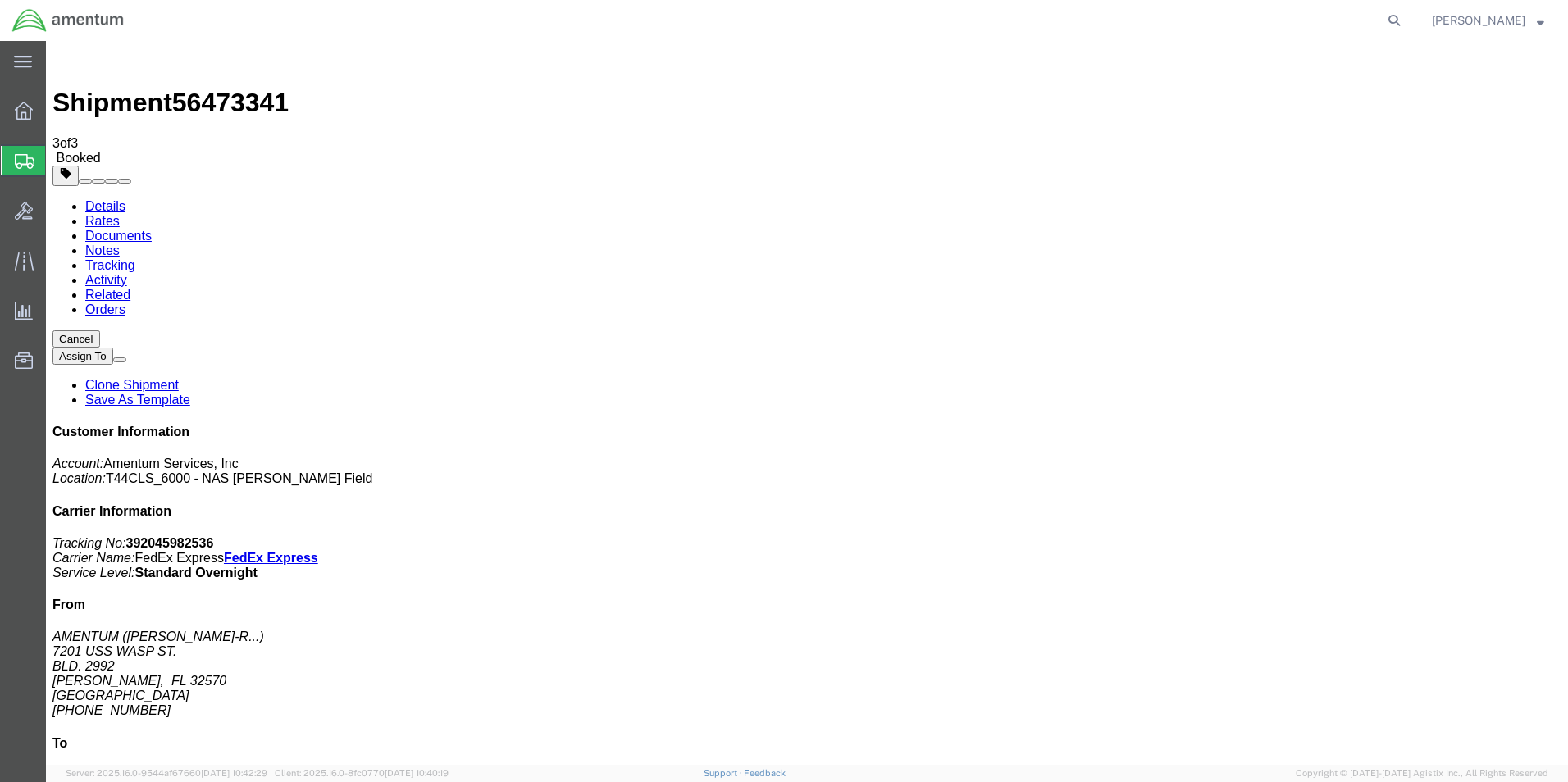
drag, startPoint x: 167, startPoint y: 295, endPoint x: 830, endPoint y: 196, distance: 670.4
checkbox input "true"
